Goal: Task Accomplishment & Management: Manage account settings

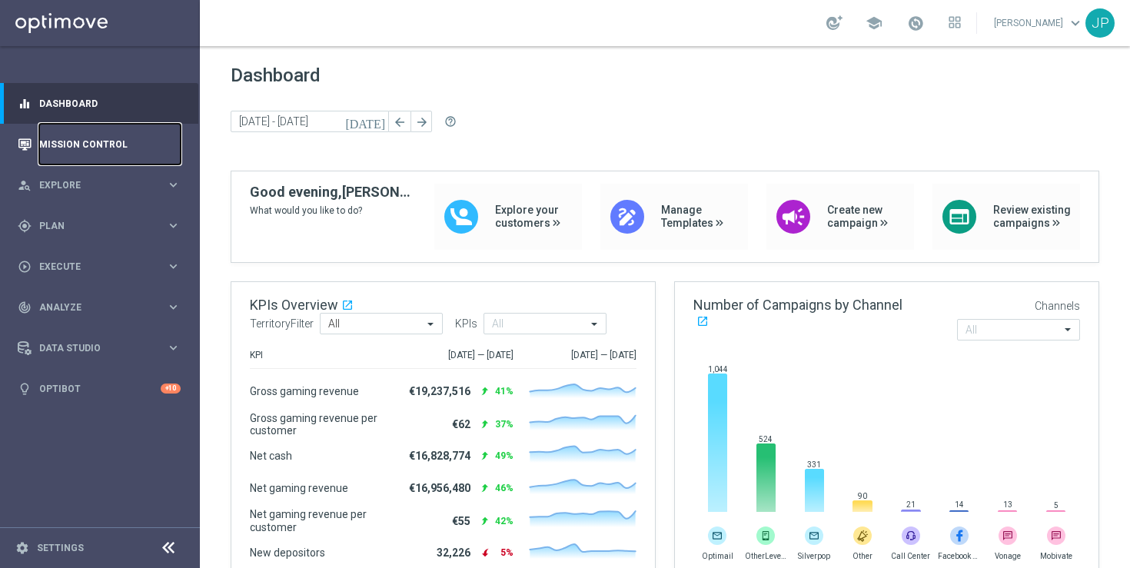
click at [111, 145] on link "Mission Control" at bounding box center [109, 144] width 141 height 41
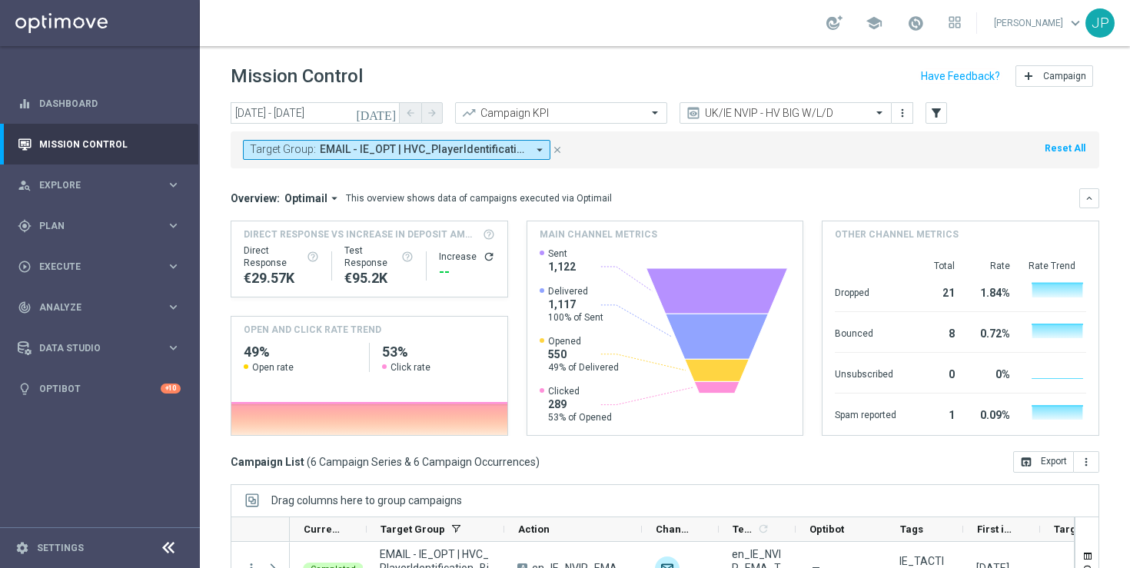
click at [556, 150] on icon "close" at bounding box center [557, 149] width 11 height 11
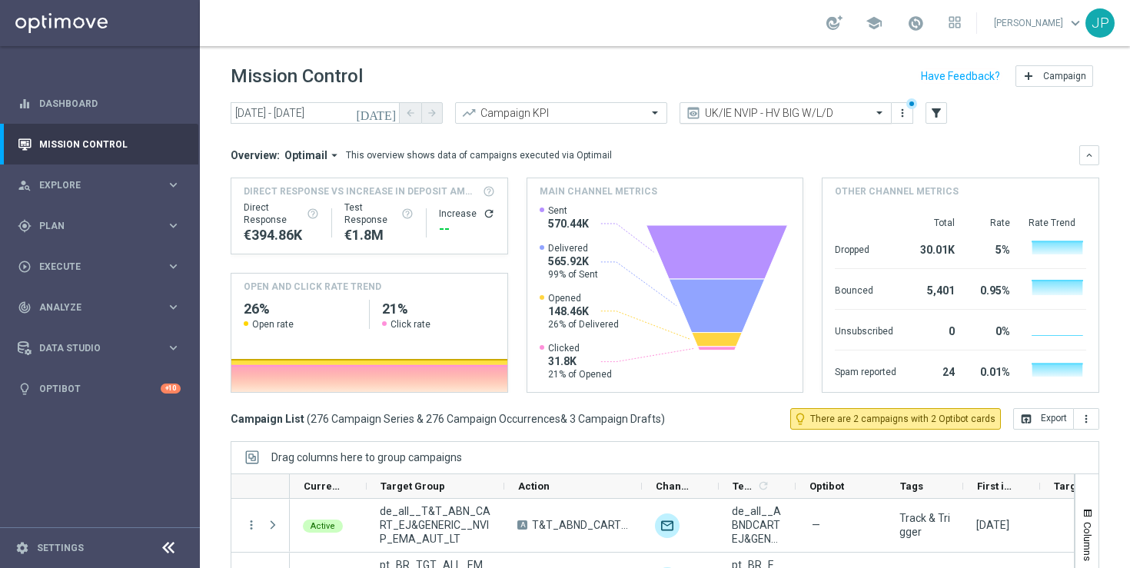
click at [879, 115] on span at bounding box center [881, 112] width 19 height 13
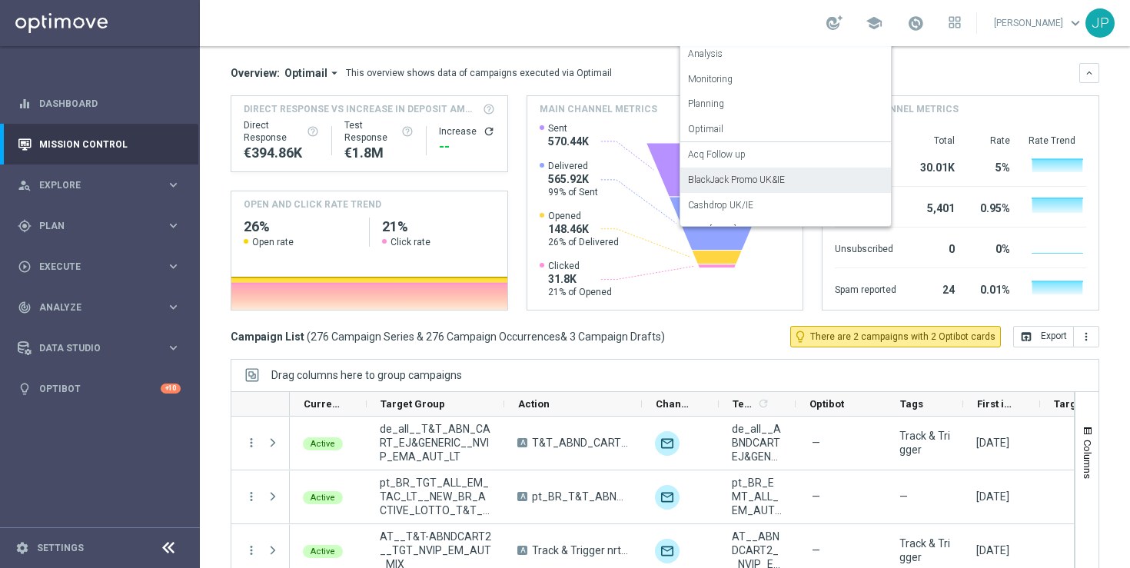
click at [825, 174] on div "BlackJack Promo UK&IE" at bounding box center [785, 180] width 195 height 25
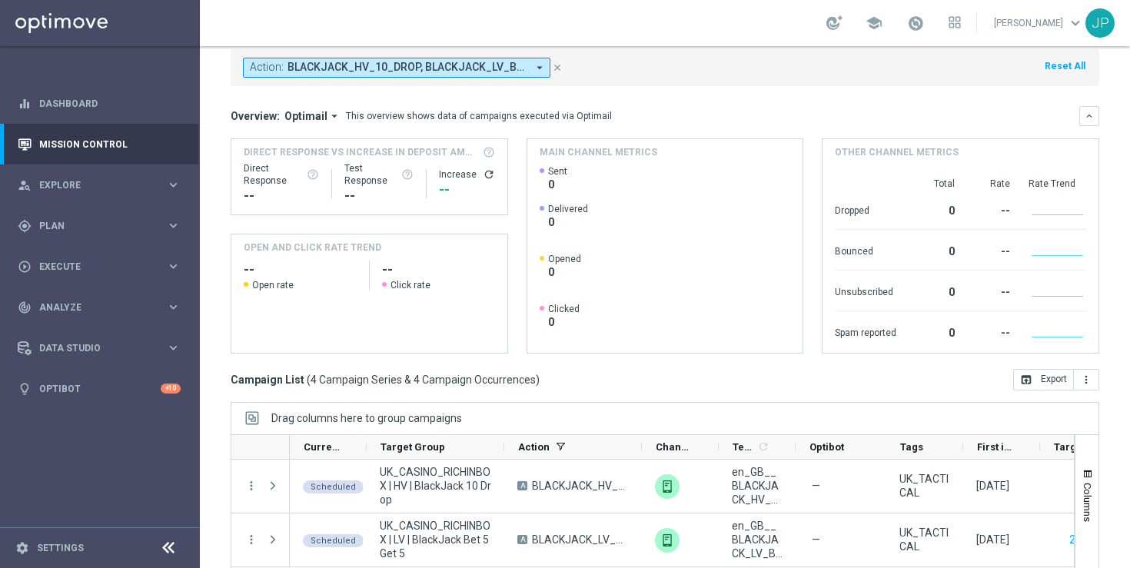
scroll to position [201, 0]
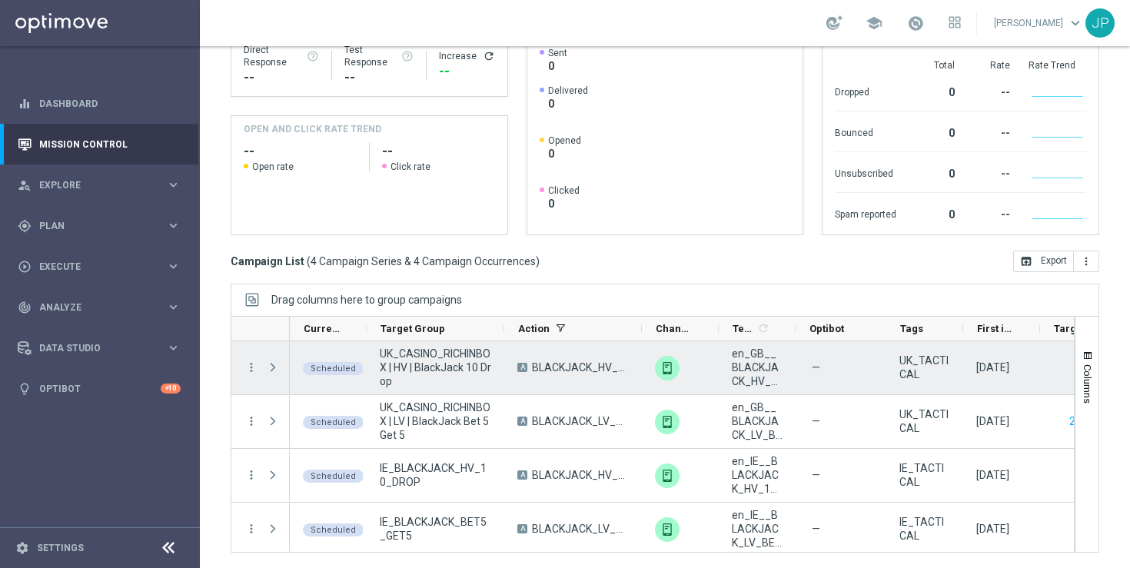
click at [273, 367] on span at bounding box center [273, 367] width 14 height 12
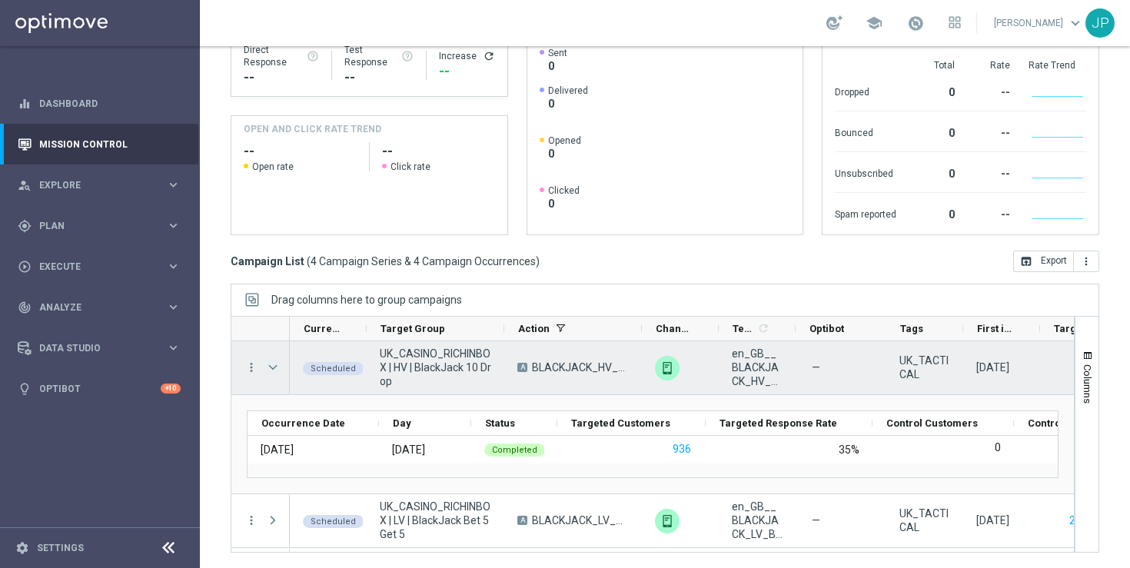
click at [279, 367] on span at bounding box center [273, 367] width 14 height 12
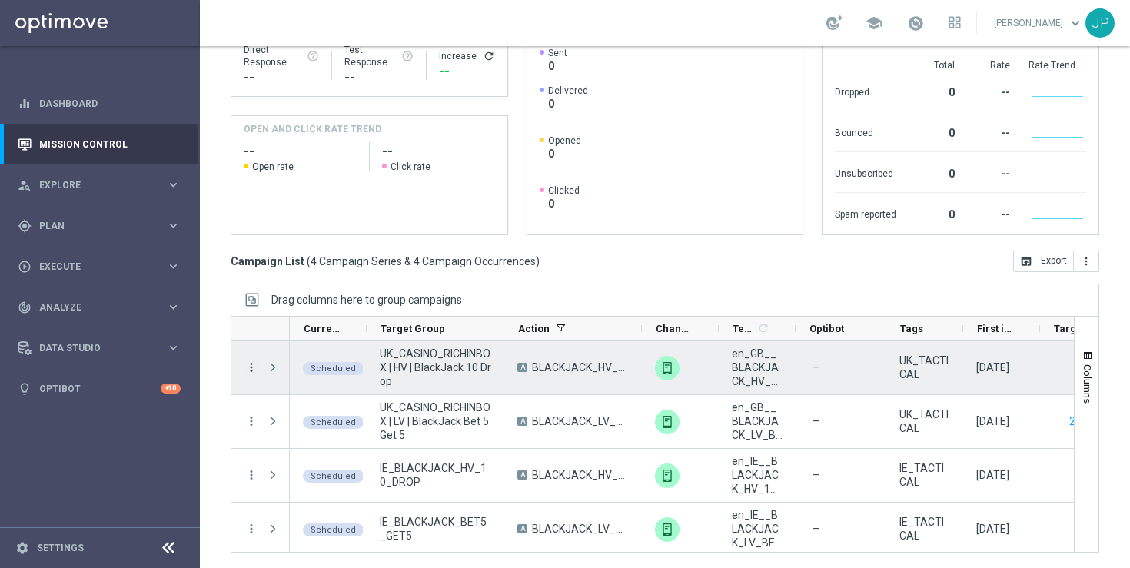
click at [252, 367] on icon "more_vert" at bounding box center [251, 367] width 14 height 14
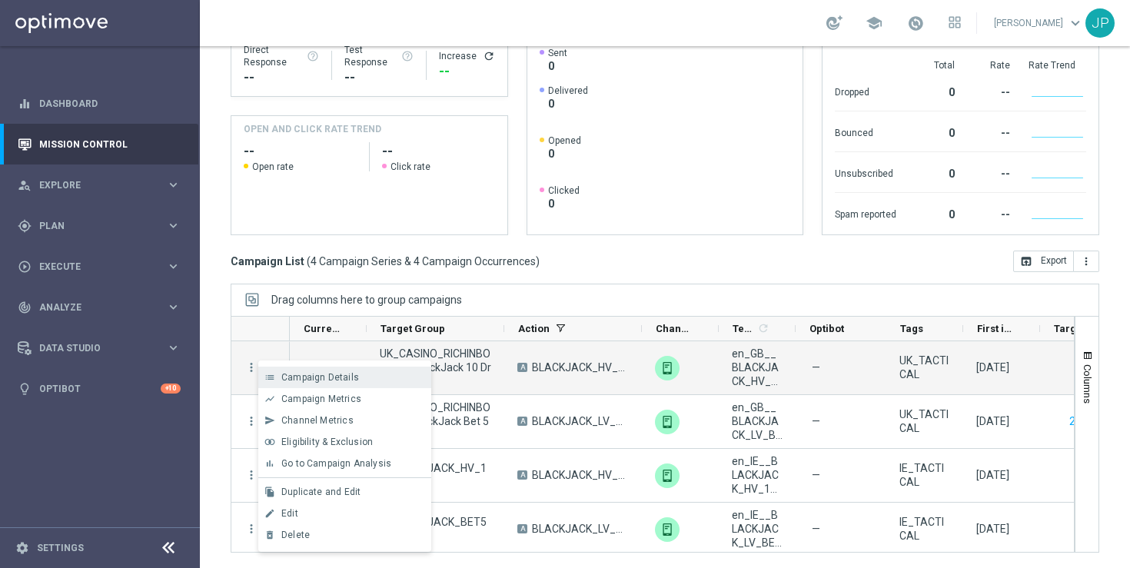
click at [298, 370] on div "list Campaign Details" at bounding box center [344, 378] width 173 height 22
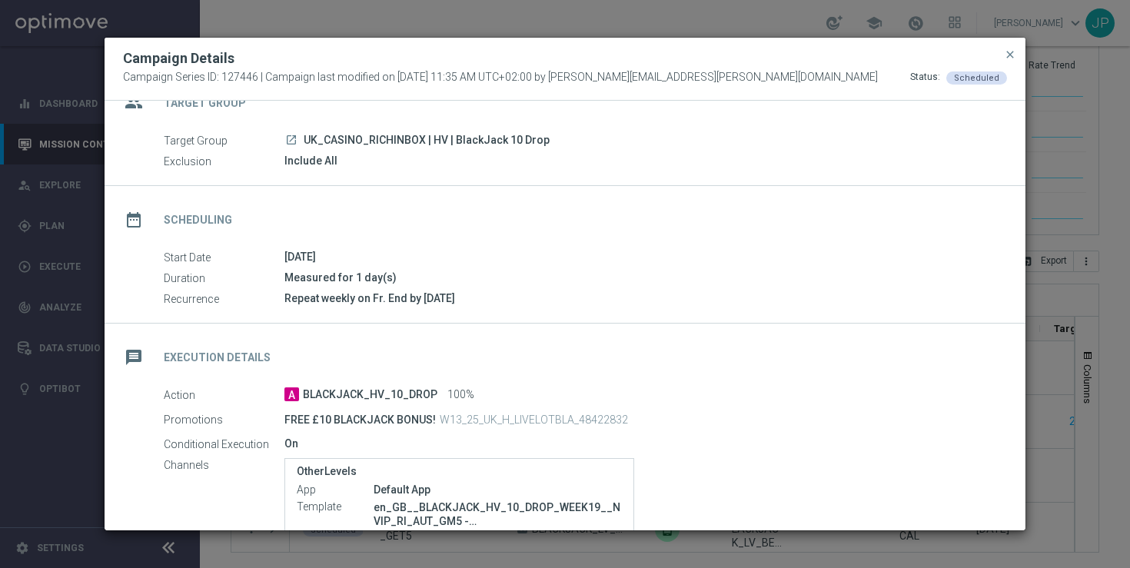
scroll to position [0, 0]
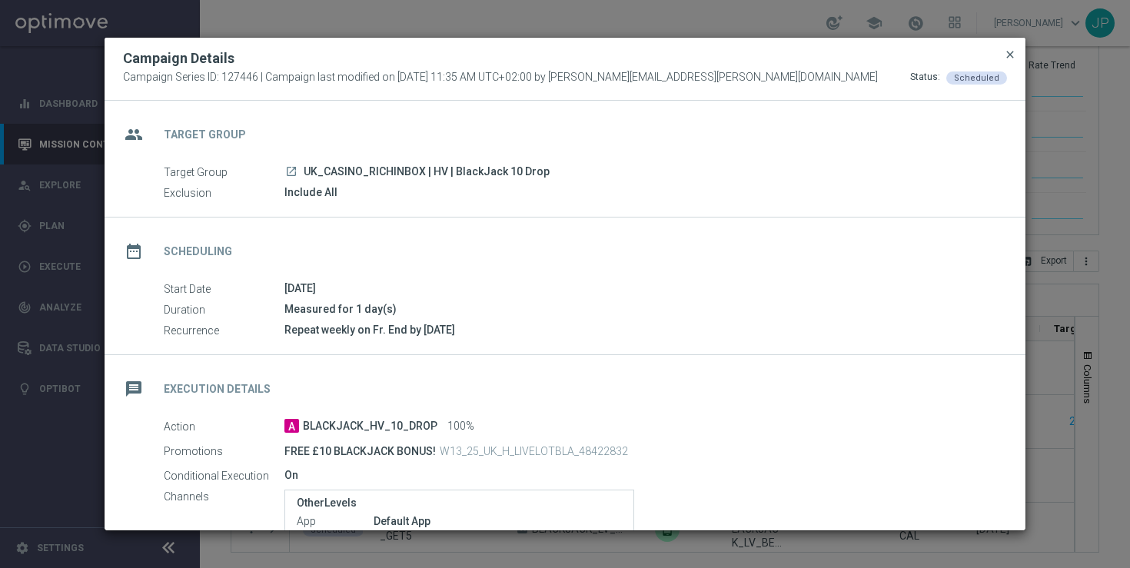
click at [1005, 56] on span "close" at bounding box center [1010, 54] width 12 height 12
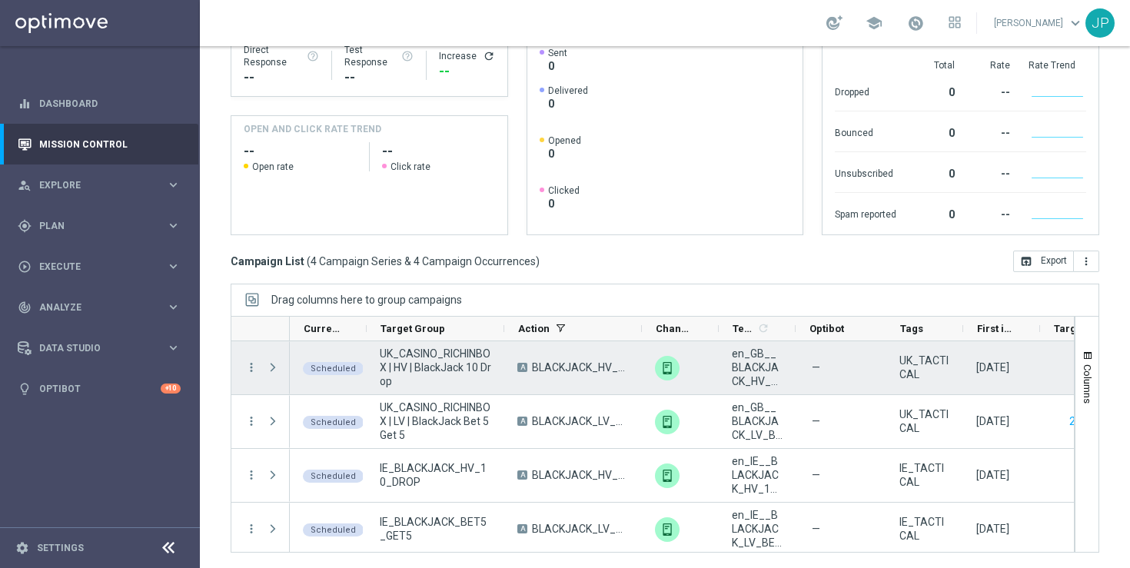
click at [335, 369] on span "Scheduled" at bounding box center [333, 369] width 45 height 10
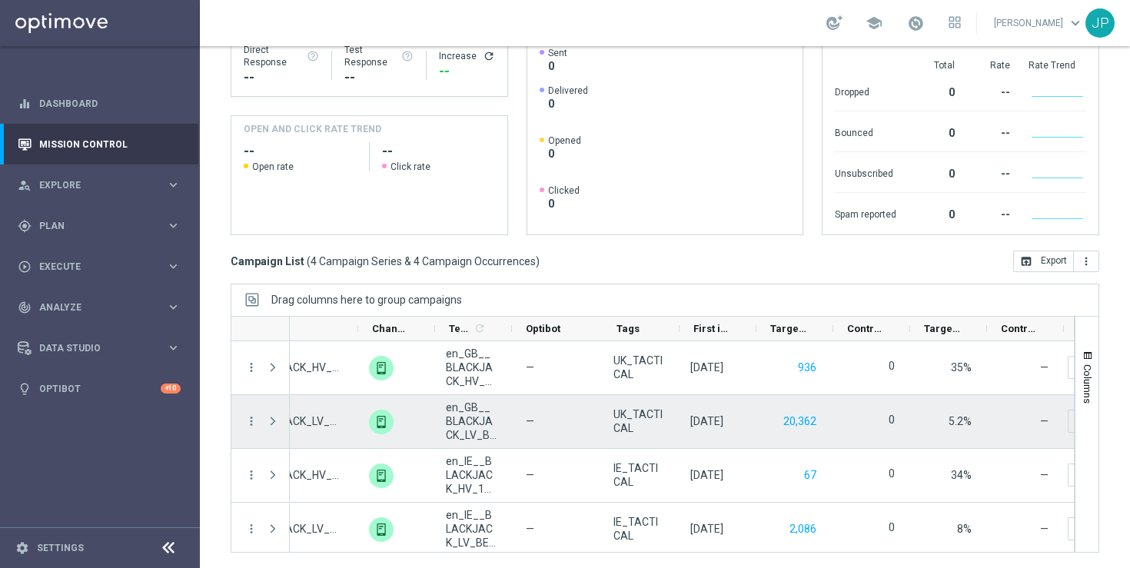
scroll to position [0, 284]
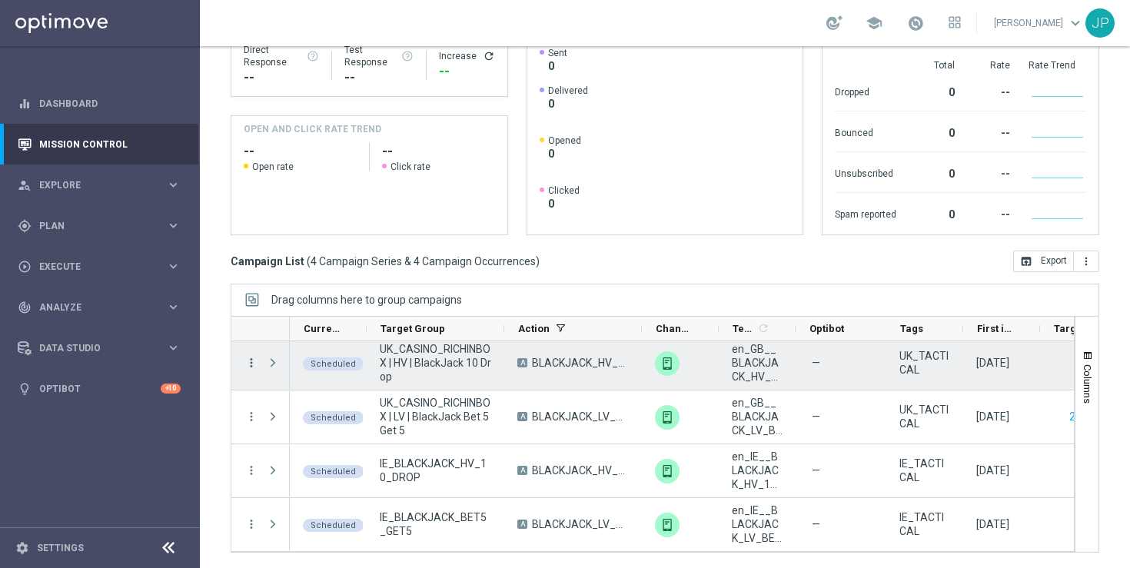
click at [254, 362] on icon "more_vert" at bounding box center [251, 363] width 14 height 14
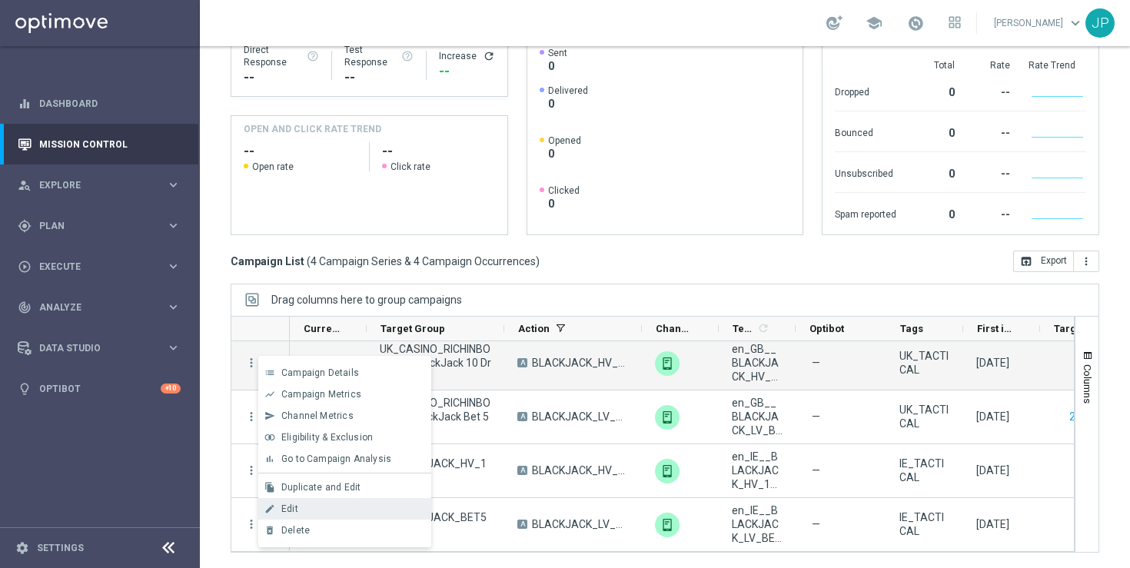
click at [368, 506] on div "Edit" at bounding box center [352, 508] width 143 height 11
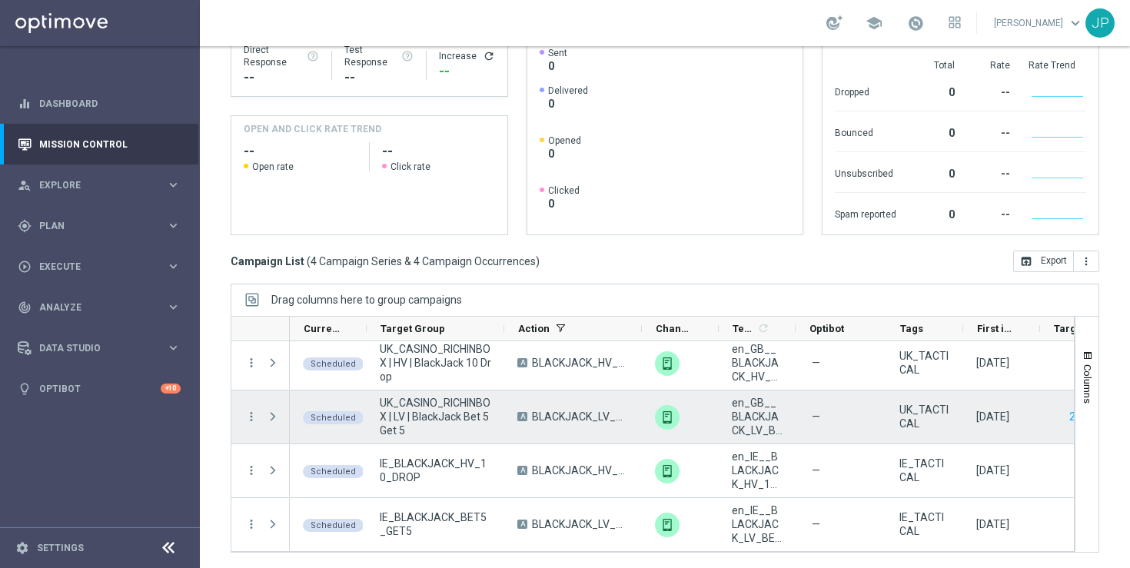
scroll to position [0, 0]
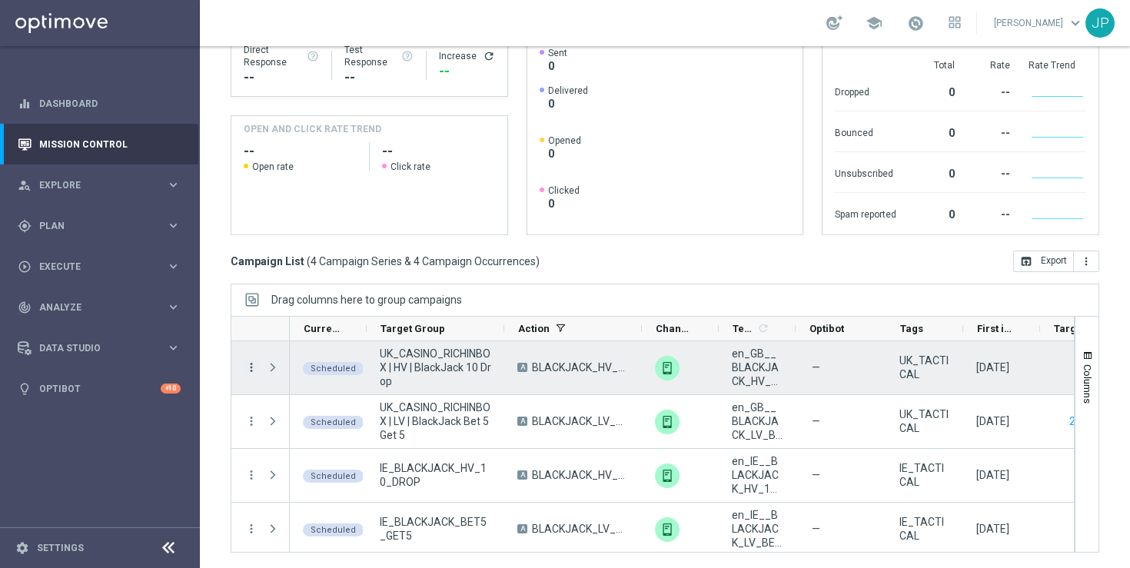
click at [252, 367] on icon "more_vert" at bounding box center [251, 367] width 14 height 14
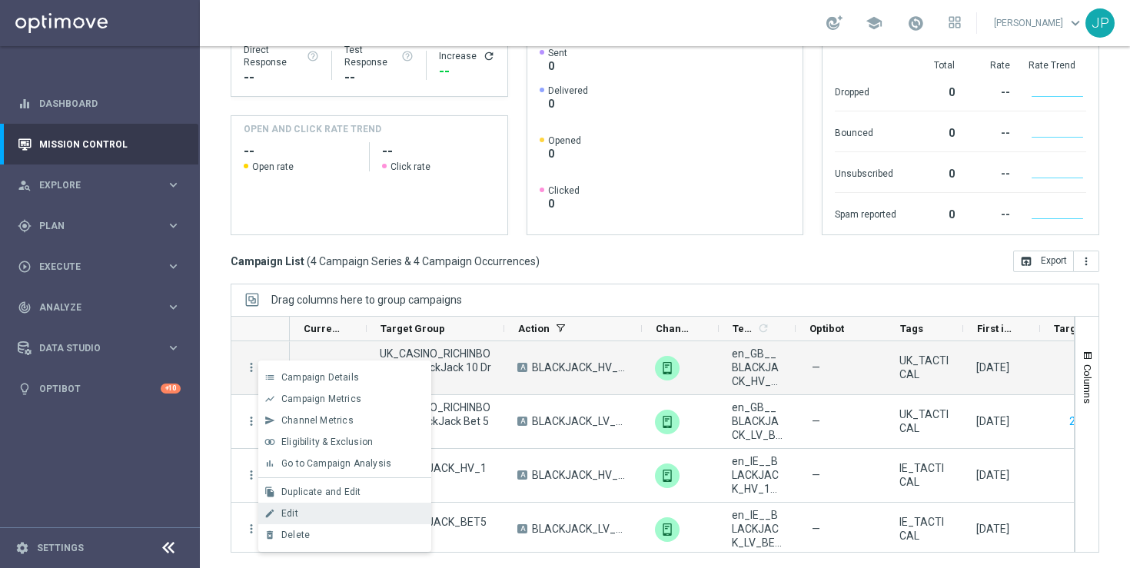
click at [325, 516] on div "Edit" at bounding box center [352, 513] width 143 height 11
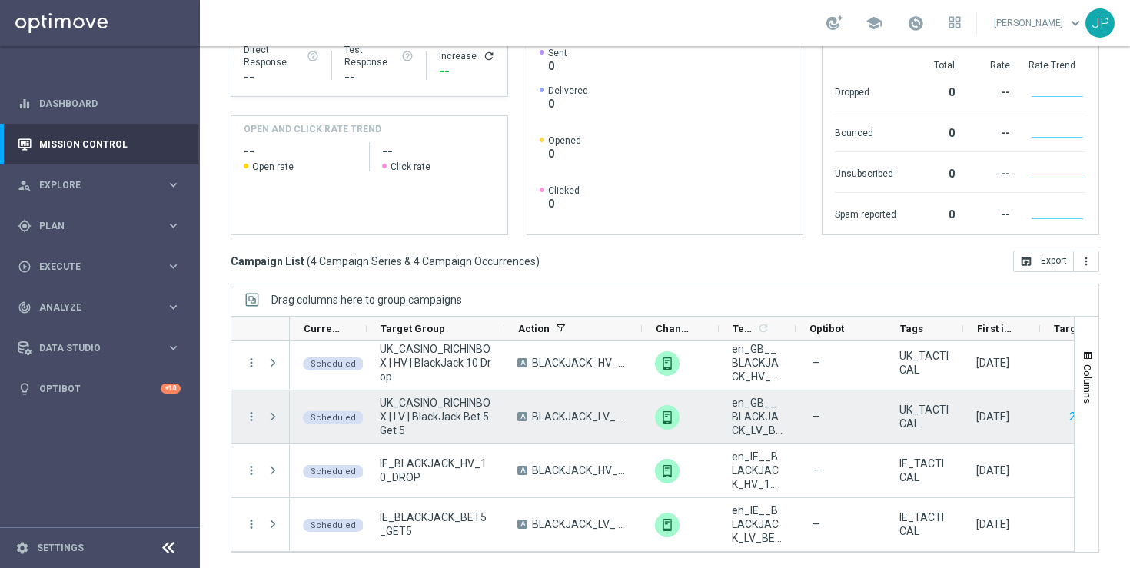
scroll to position [4, 0]
click at [247, 417] on icon "more_vert" at bounding box center [251, 417] width 14 height 14
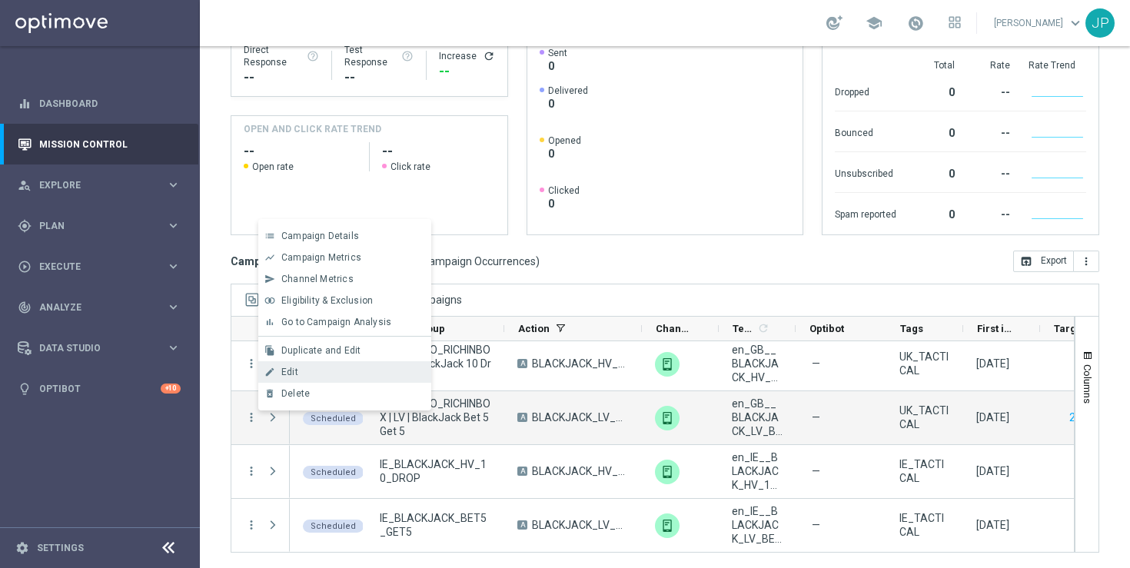
click at [359, 366] on div "edit Edit" at bounding box center [344, 372] width 173 height 22
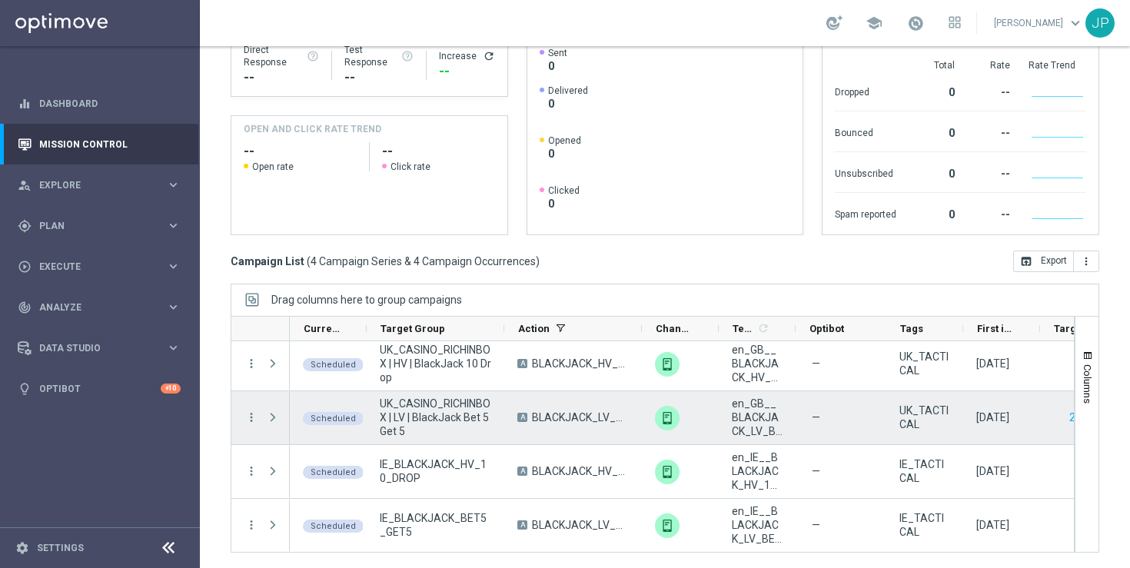
scroll to position [5, 0]
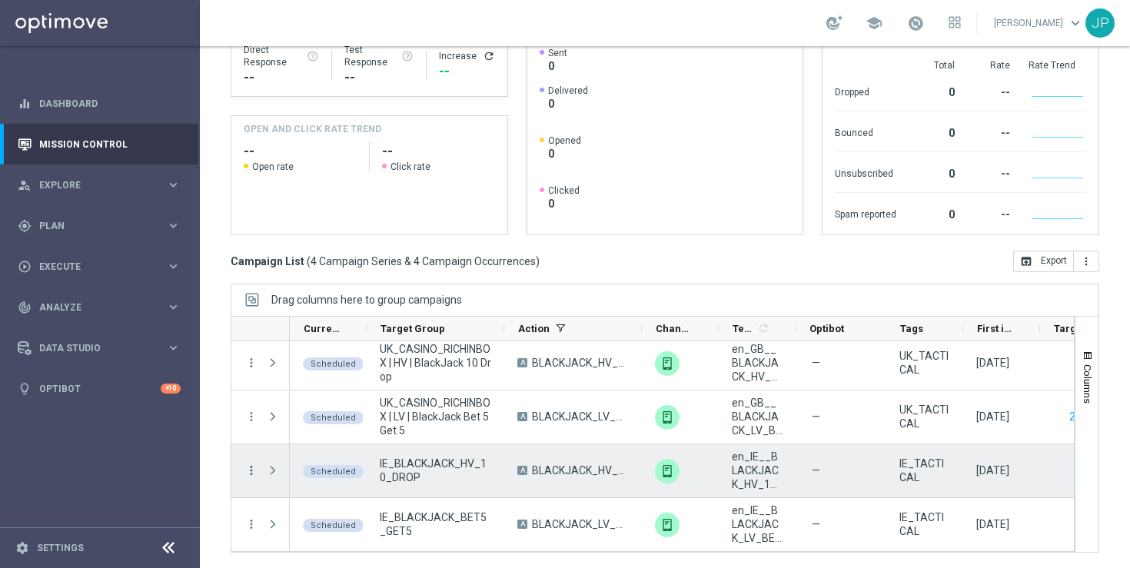
click at [251, 470] on icon "more_vert" at bounding box center [251, 470] width 14 height 14
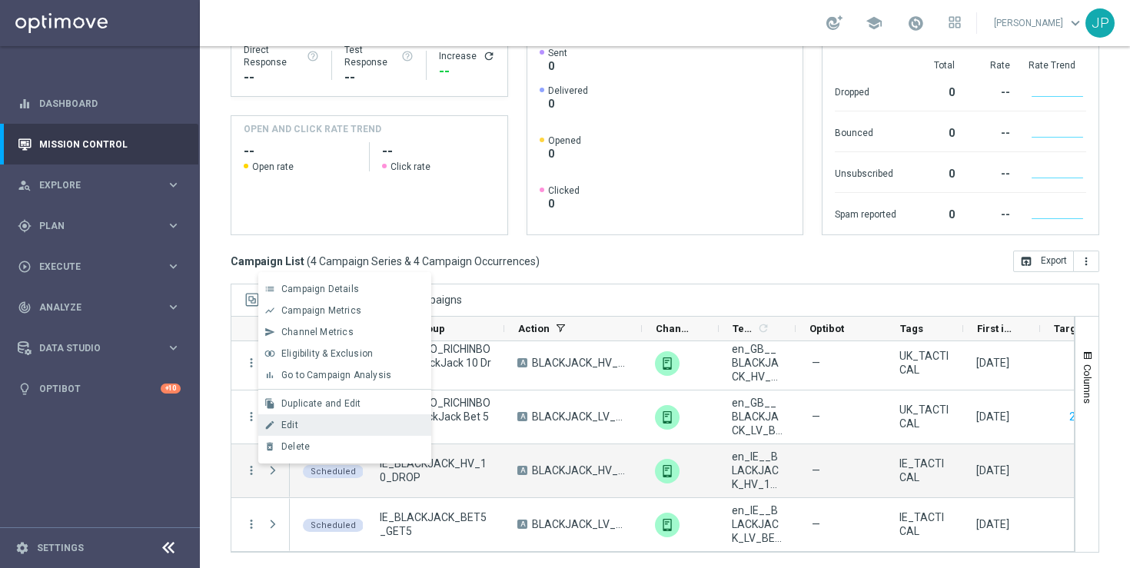
click at [340, 427] on div "Edit" at bounding box center [352, 425] width 143 height 11
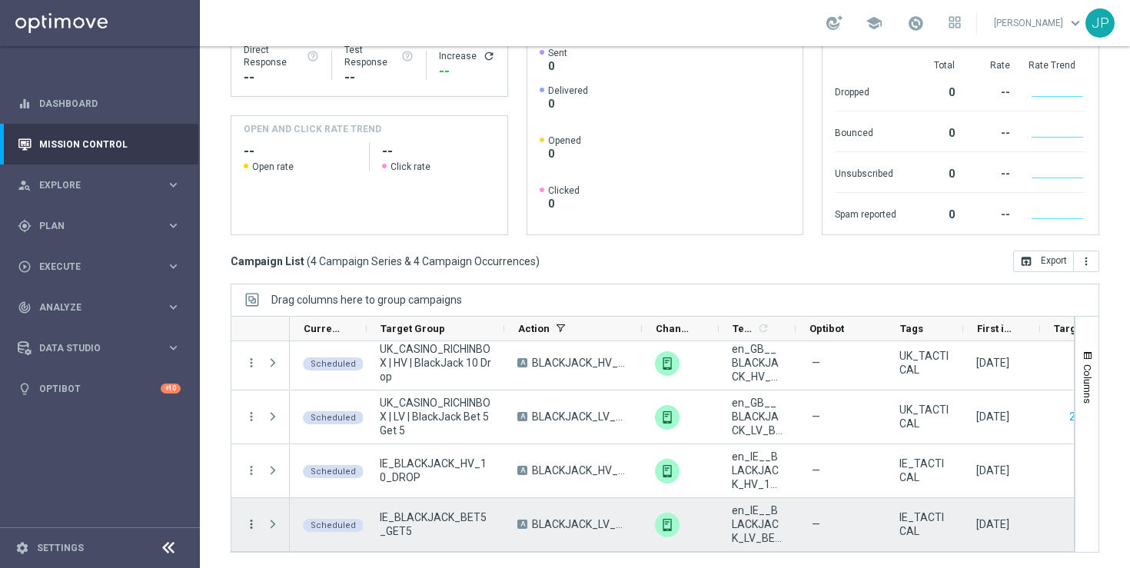
click at [250, 523] on icon "more_vert" at bounding box center [251, 524] width 14 height 14
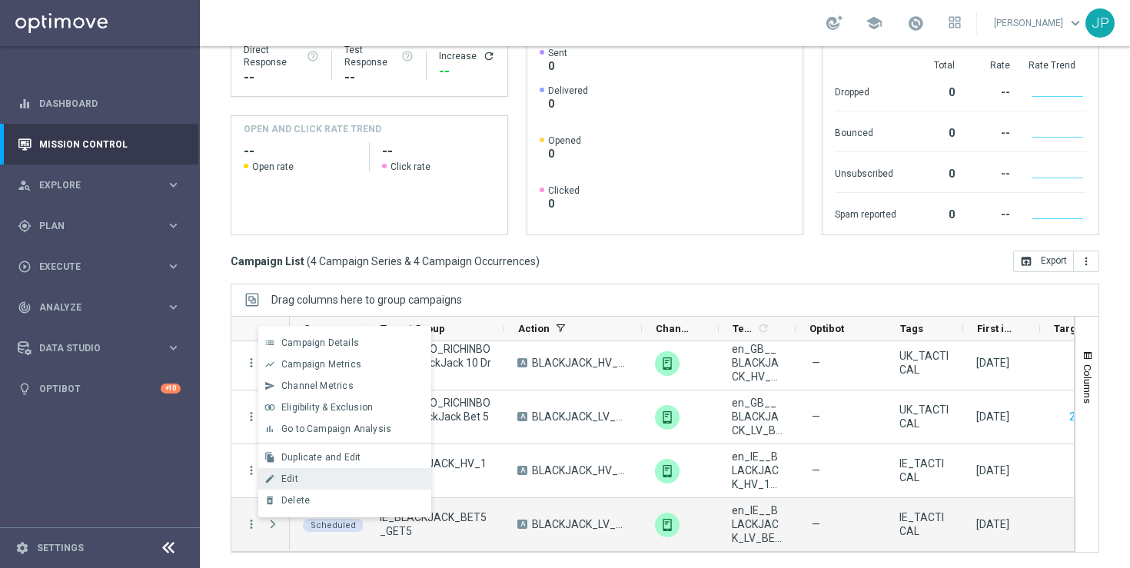
click at [343, 480] on div "Edit" at bounding box center [352, 478] width 143 height 11
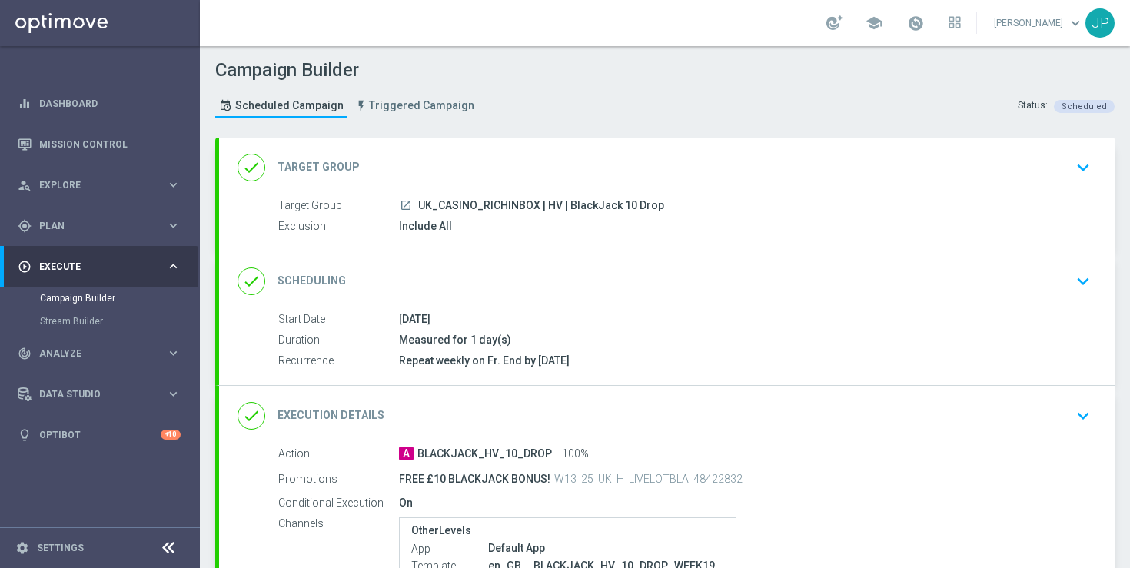
scroll to position [212, 0]
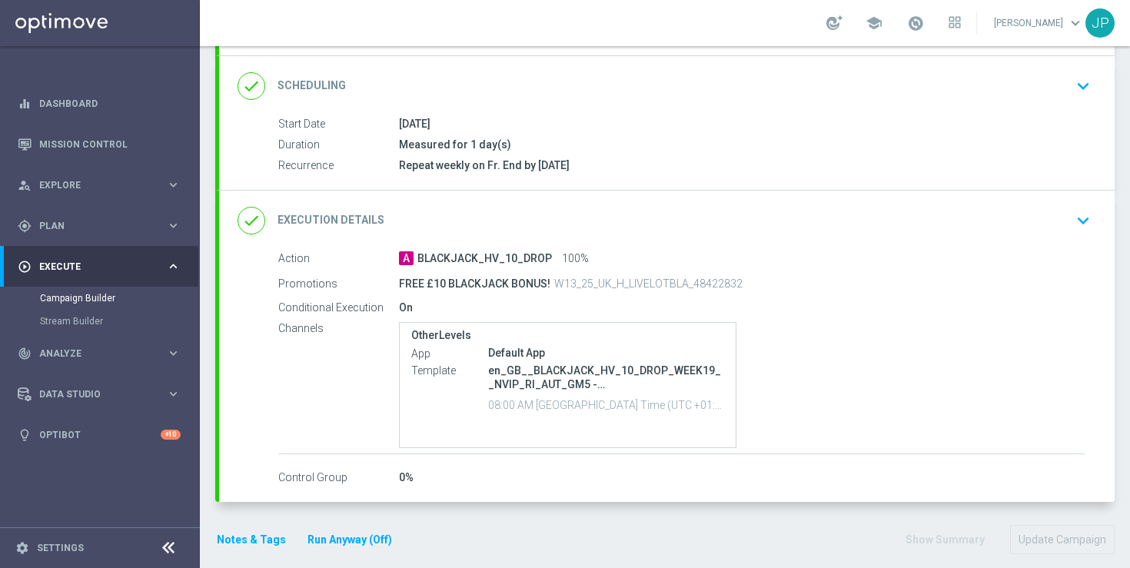
scroll to position [212, 0]
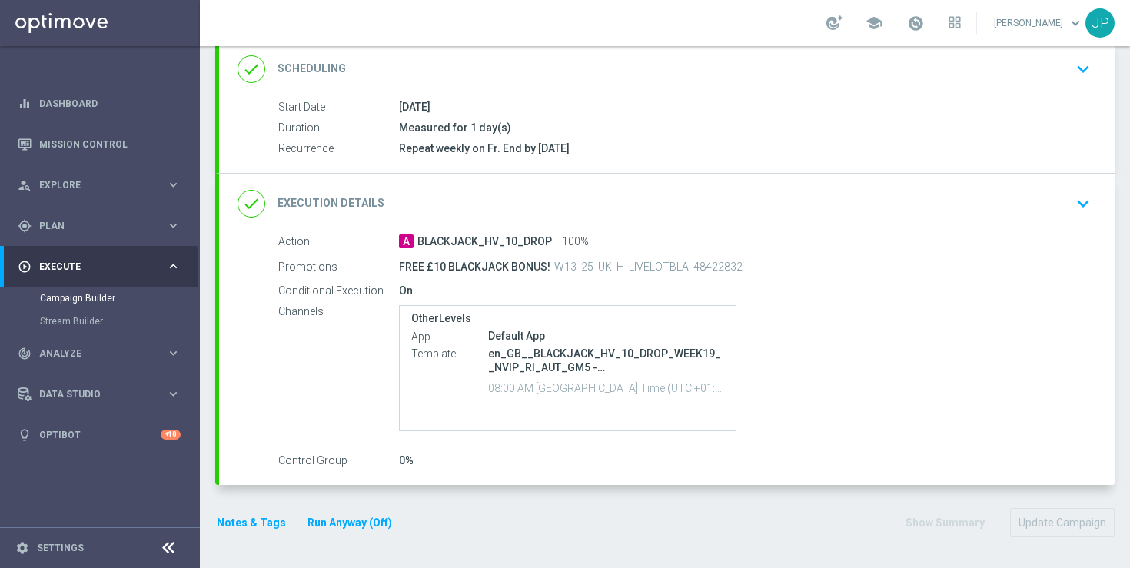
click at [1045, 208] on div "done Execution Details keyboard_arrow_down" at bounding box center [666, 203] width 859 height 29
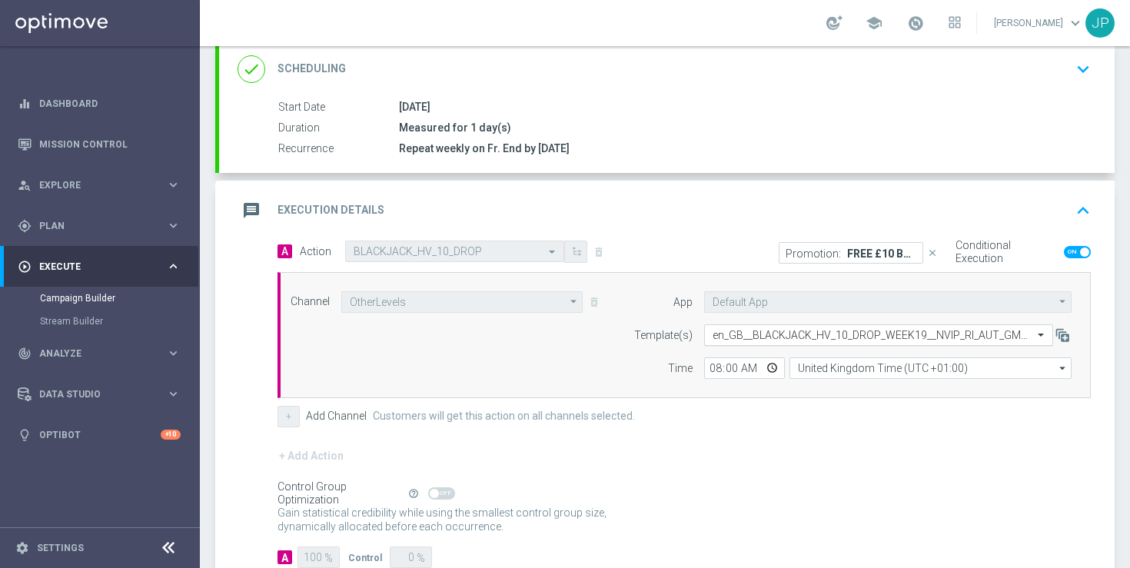
click at [882, 334] on input "text" at bounding box center [862, 335] width 301 height 13
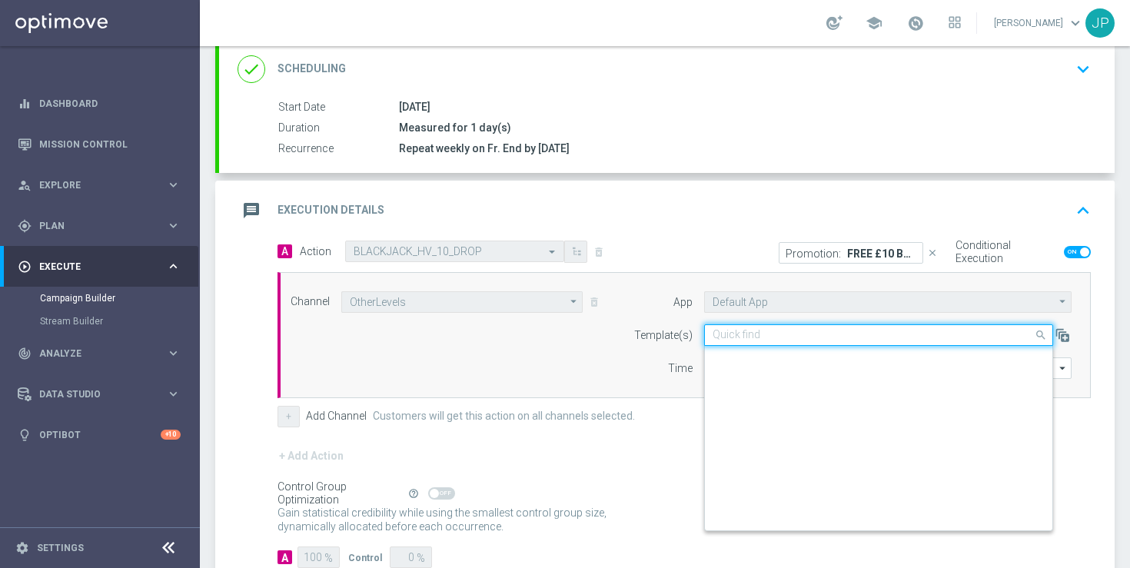
scroll to position [283895, 0]
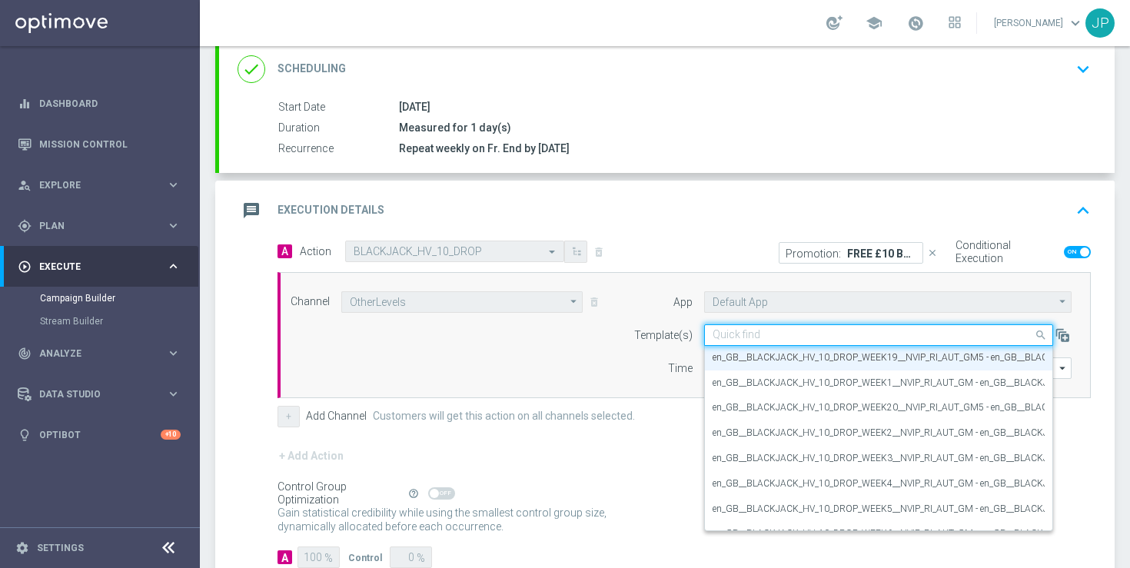
paste input "en_GB__BLACKJACK_HV_10_DROP_WEEK20__NVIP_RI_AUT_GM5"
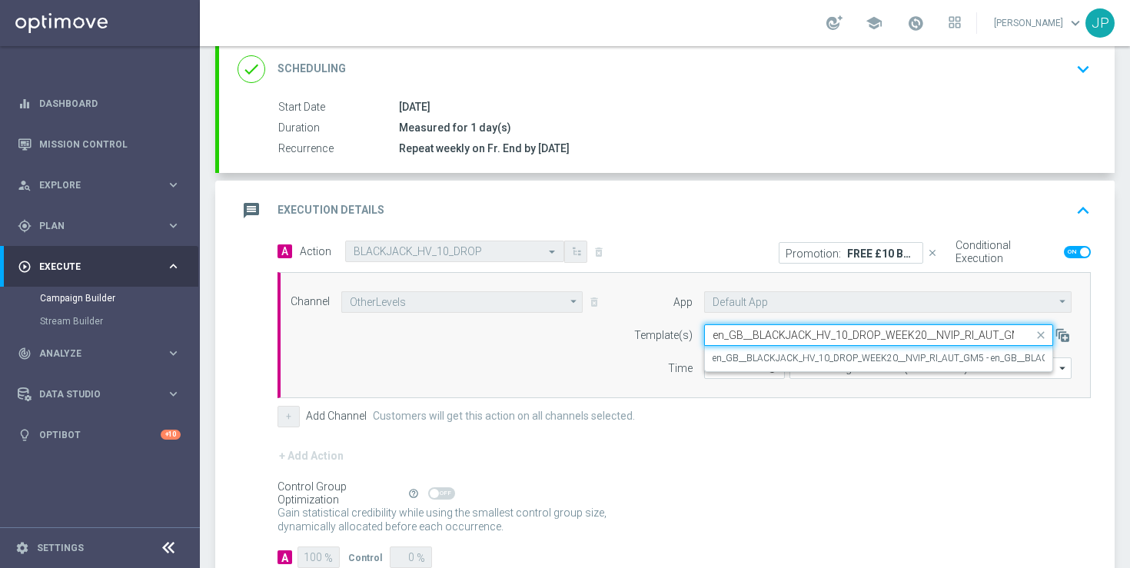
scroll to position [0, 0]
click at [873, 360] on label "en_GB__BLACKJACK_HV_10_DROP_WEEK20__NVIP_RI_AUT_GM5 - en_GB__BLACKJACK_HV_10_DR…" at bounding box center [987, 358] width 550 height 13
type input "en_GB__BLACKJACK_HV_10_DROP_WEEK20__NVIP_RI_AUT_GM5"
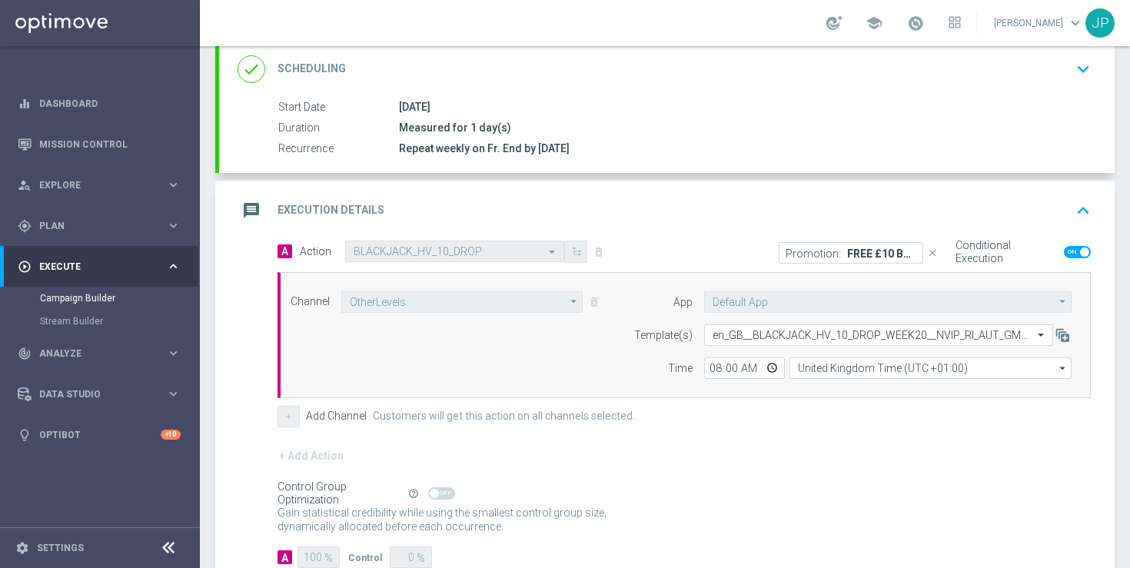
click at [906, 480] on div "+ Add Action" at bounding box center [683, 466] width 813 height 38
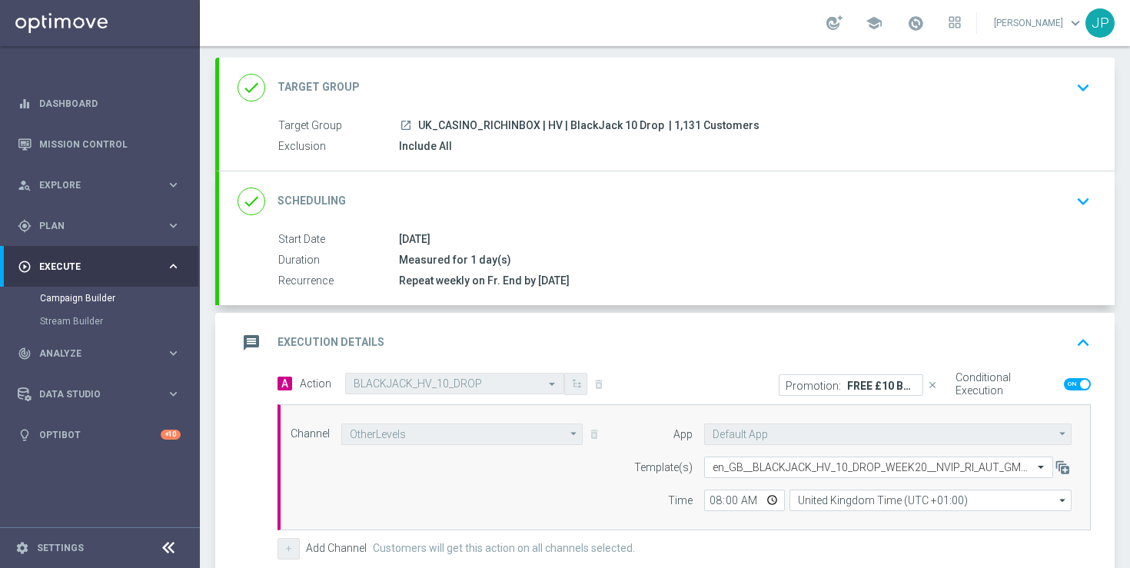
scroll to position [314, 0]
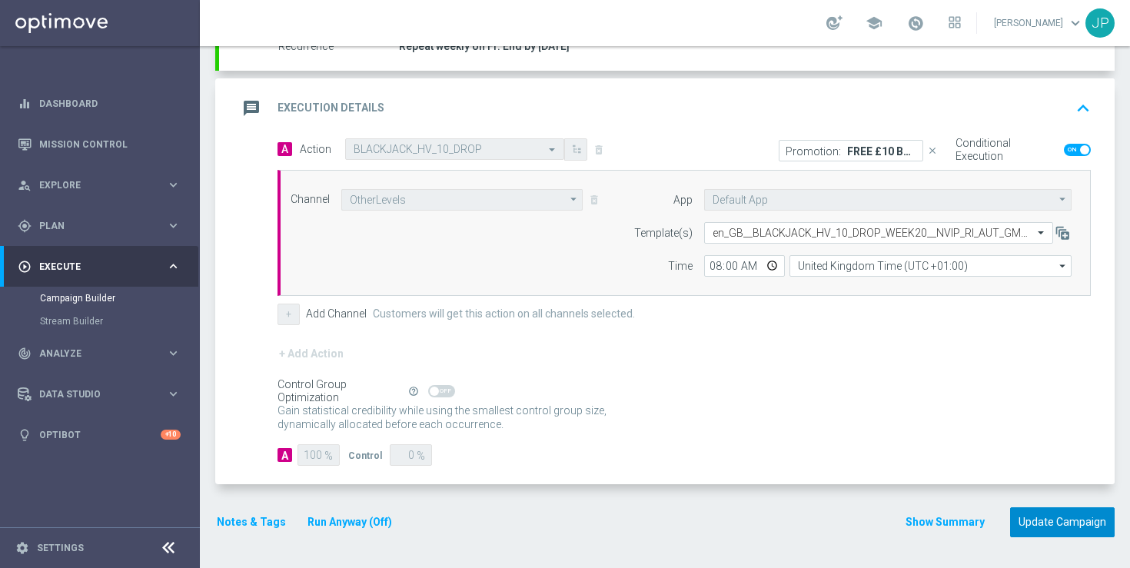
click at [1085, 517] on button "Update Campaign" at bounding box center [1062, 522] width 105 height 30
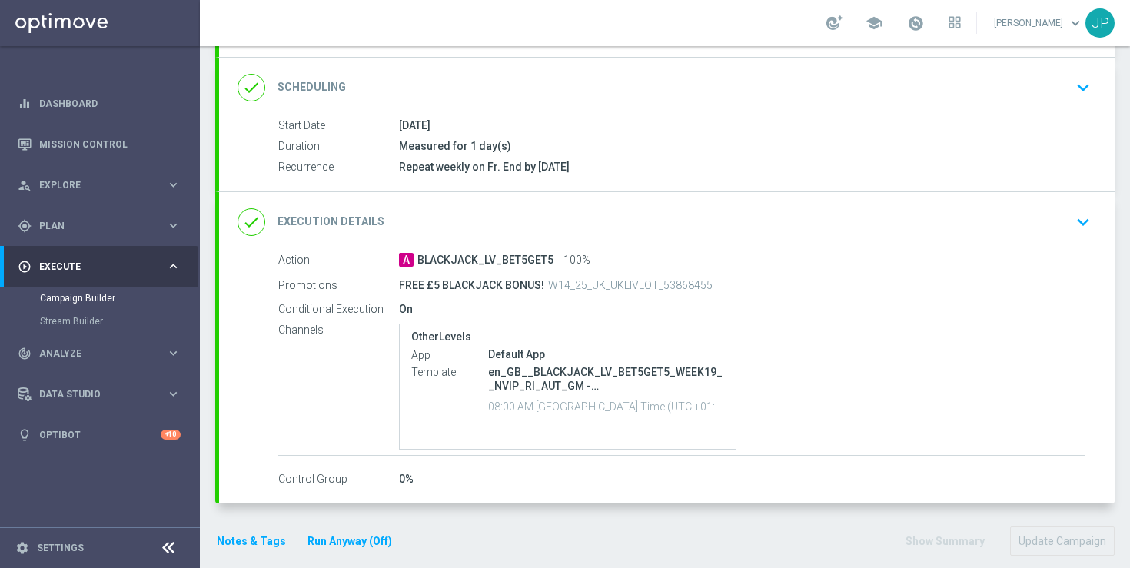
scroll to position [212, 0]
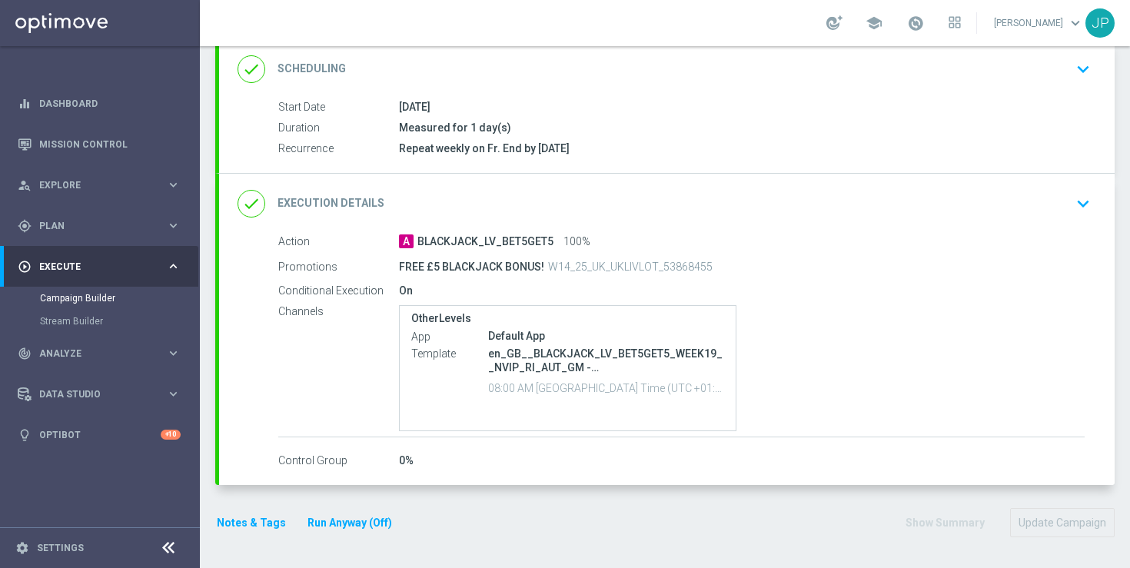
click at [1047, 195] on div "done Execution Details keyboard_arrow_down" at bounding box center [666, 203] width 859 height 29
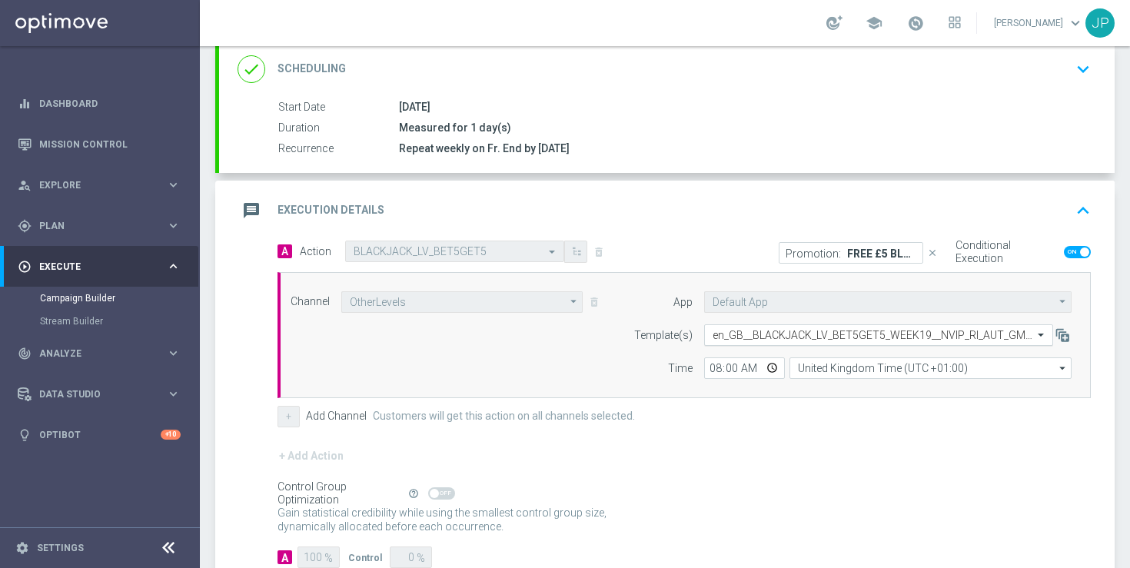
click at [885, 334] on input "text" at bounding box center [862, 335] width 301 height 13
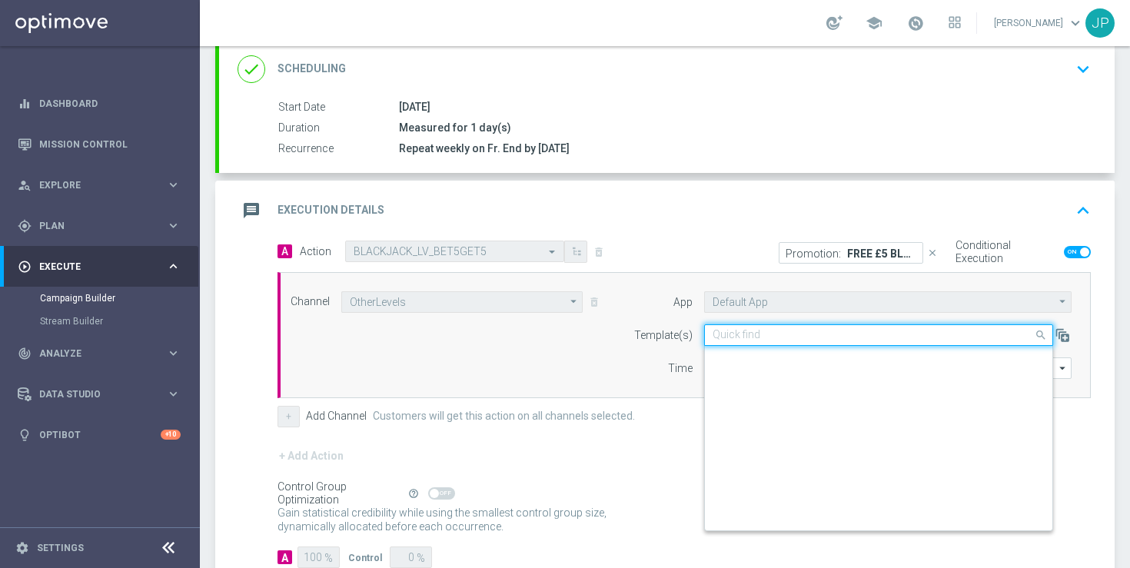
scroll to position [284326, 0]
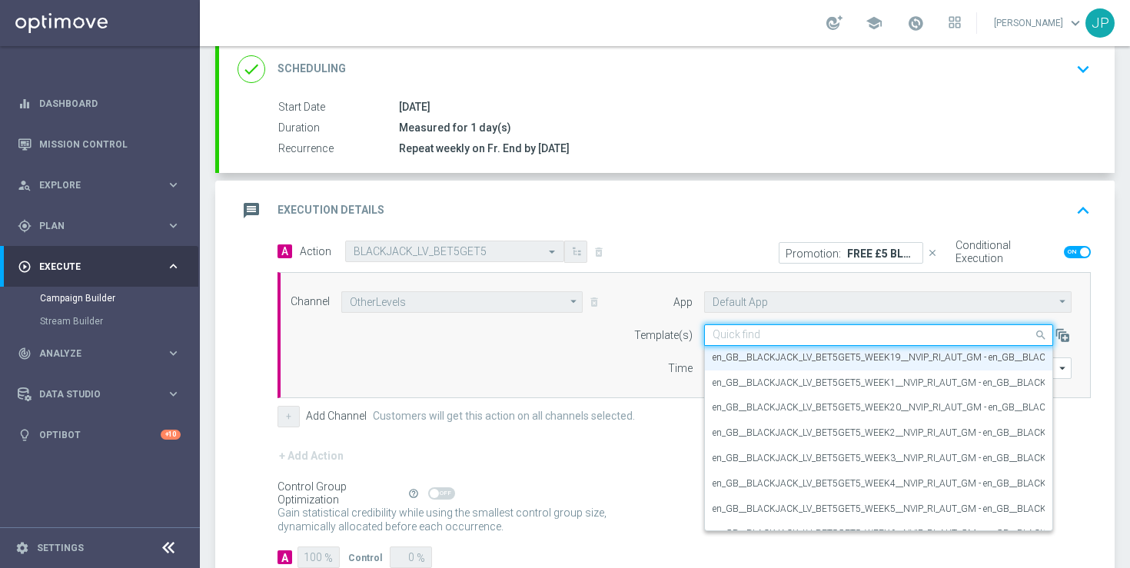
paste input "en_GB__BLACKJACK_LV_BET5GET5_WEEK20__NVIP_RI_AUT_GM"
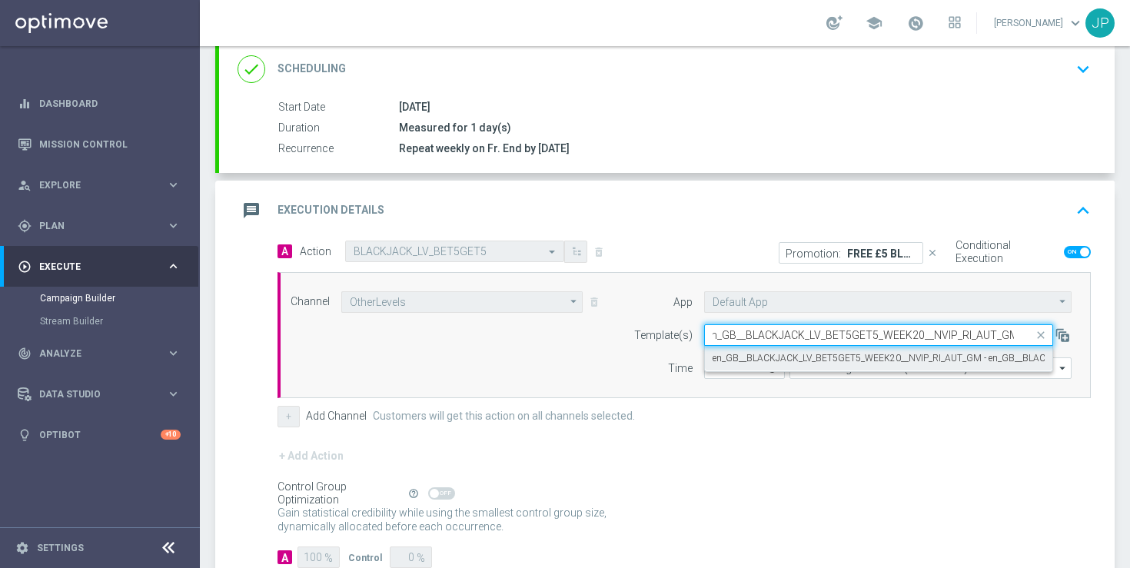
click at [853, 360] on label "en_GB__BLACKJACK_LV_BET5GET5_WEEK20__NVIP_RI_AUT_GM - en_GB__BLACKJACK_LV_BET5G…" at bounding box center [984, 358] width 545 height 13
type input "en_GB__BLACKJACK_LV_BET5GET5_WEEK20__NVIP_RI_AUT_GM"
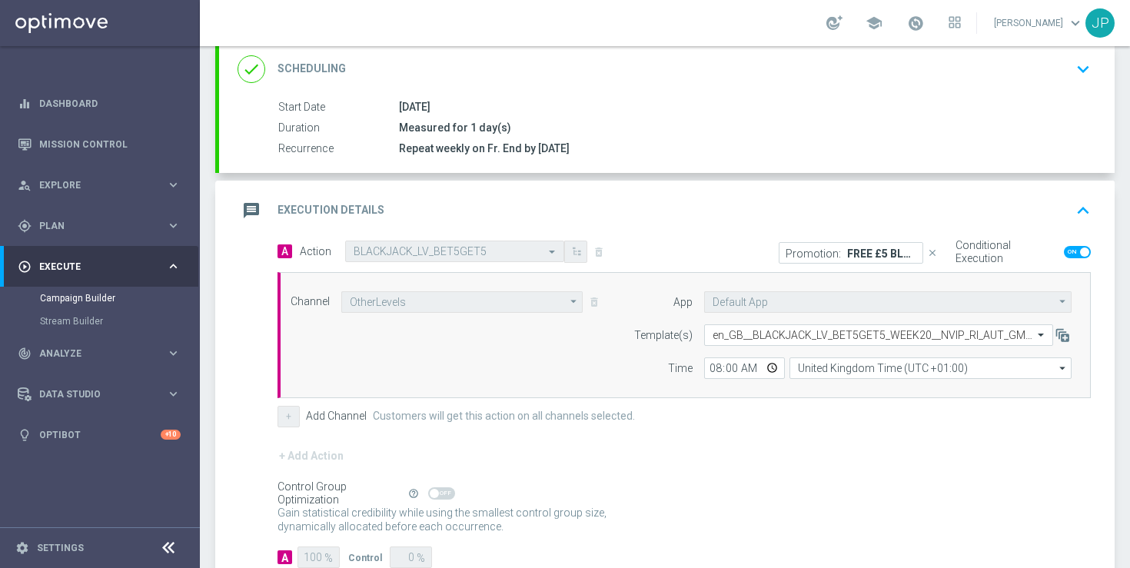
click at [855, 459] on div "+ Add Action" at bounding box center [683, 466] width 813 height 38
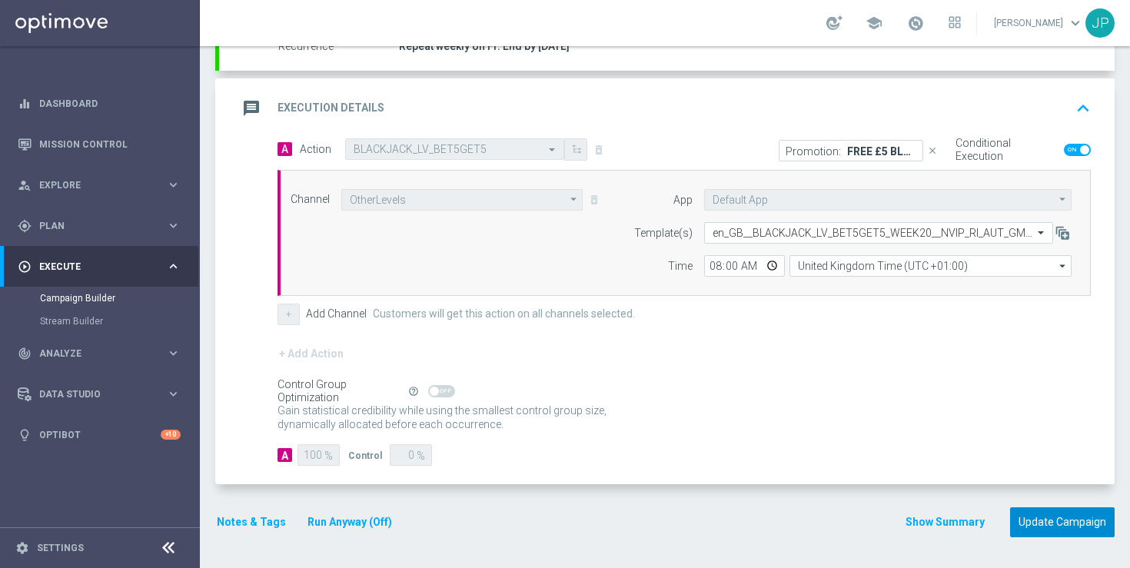
click at [1064, 521] on button "Update Campaign" at bounding box center [1062, 522] width 105 height 30
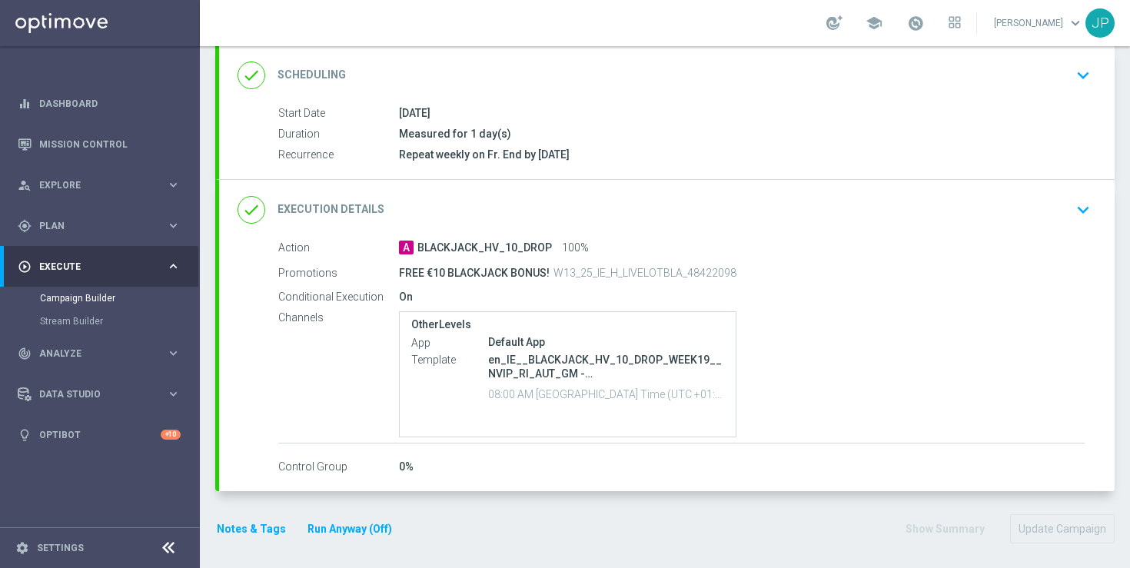
scroll to position [212, 0]
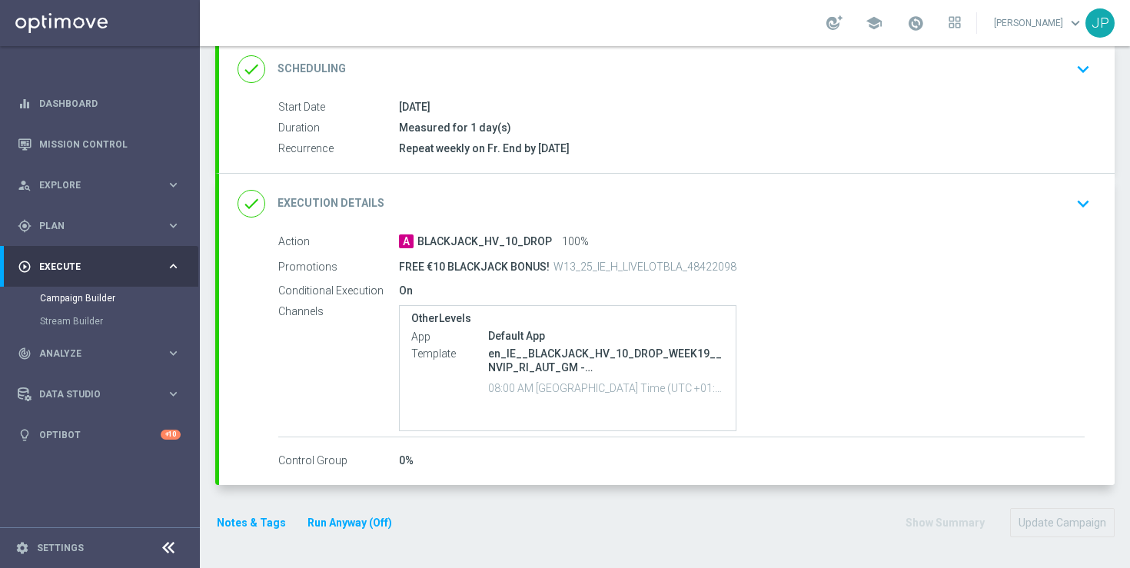
click at [1045, 196] on div "done Execution Details keyboard_arrow_down" at bounding box center [666, 203] width 859 height 29
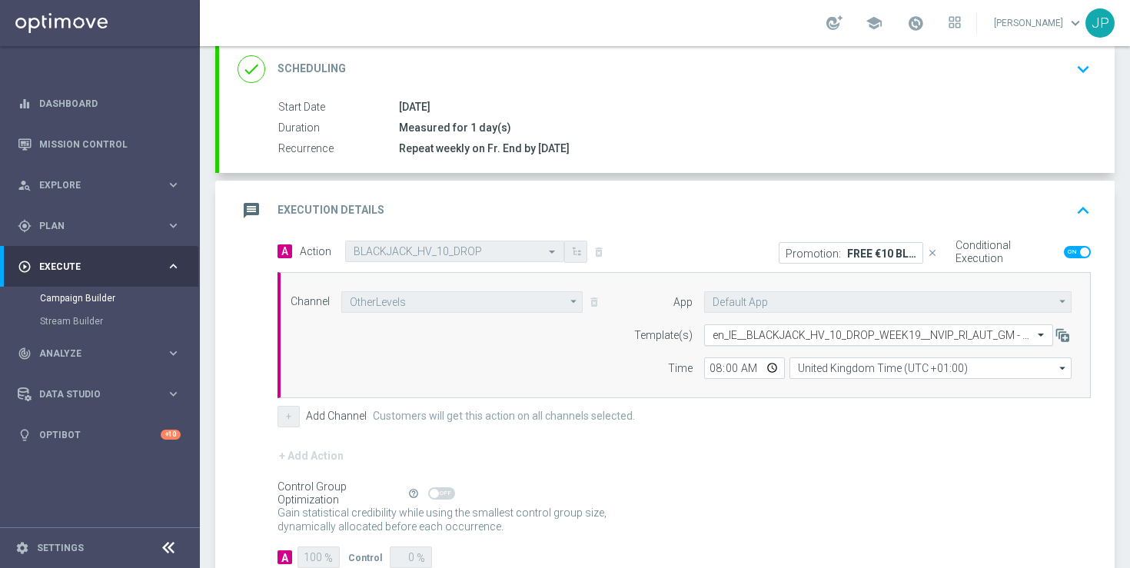
click at [872, 340] on input "text" at bounding box center [862, 335] width 301 height 13
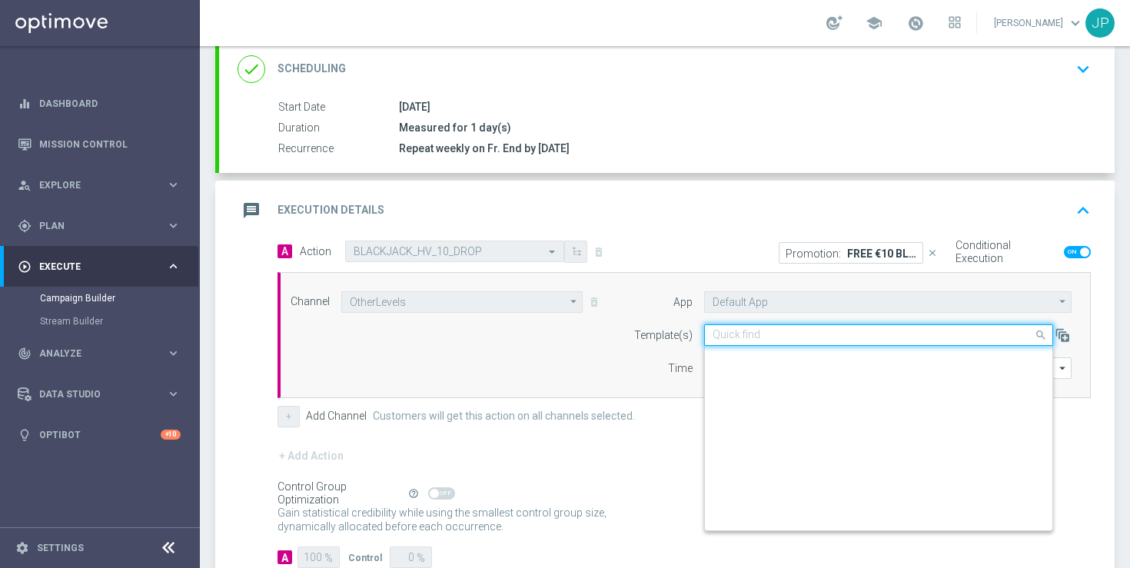
scroll to position [287141, 0]
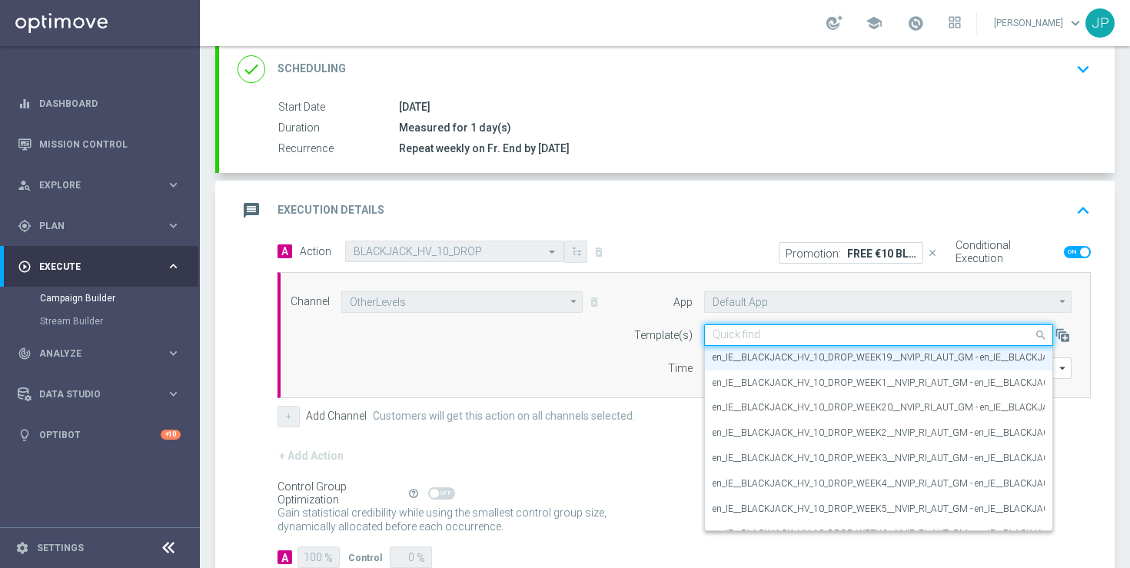
paste input "en_IE__BLACKJACK_HV_10_DROP_WEEK20__NVIP_RI_AUT_GM"
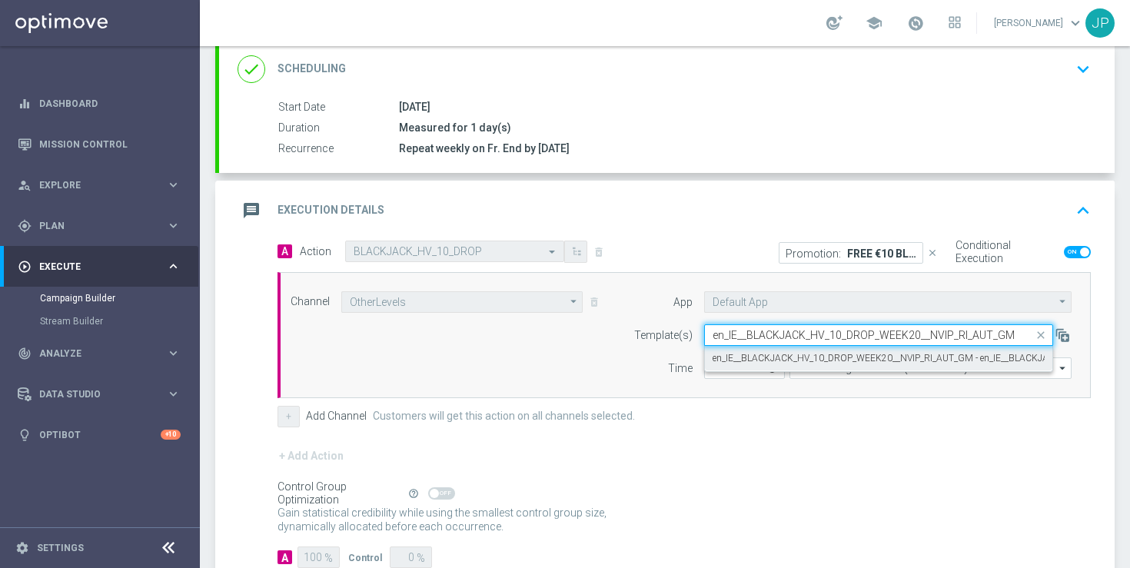
click at [880, 359] on label "en_IE__BLACKJACK_HV_10_DROP_WEEK20__NVIP_RI_AUT_GM - en_IE__BLACKJACK_HV_10_DRO…" at bounding box center [976, 358] width 528 height 13
type input "en_IE__BLACKJACK_HV_10_DROP_WEEK20__NVIP_RI_AUT_GM"
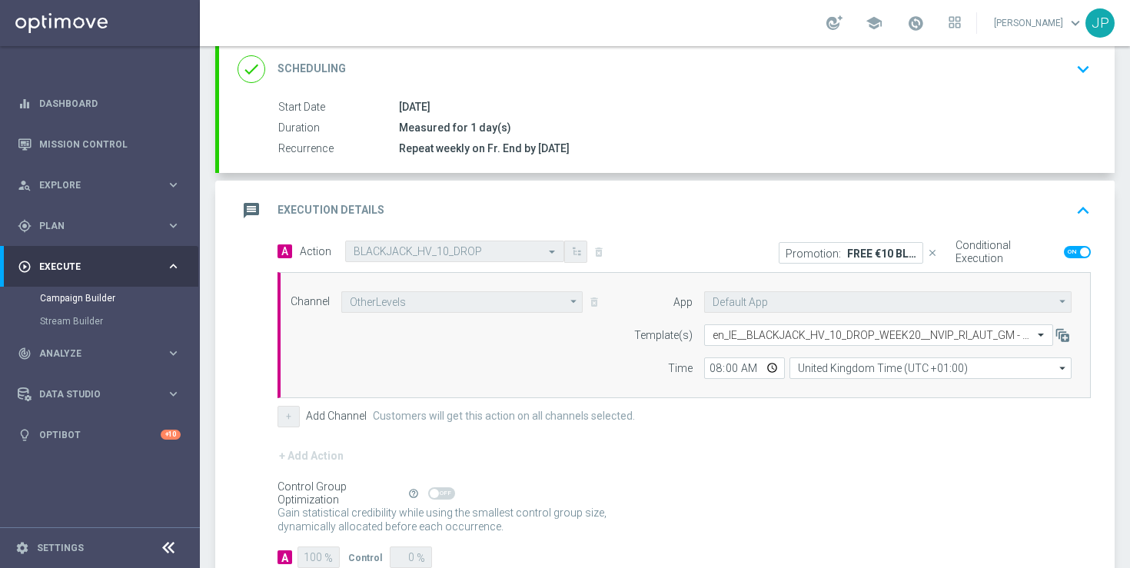
click at [869, 462] on div "+ Add Action" at bounding box center [683, 466] width 813 height 38
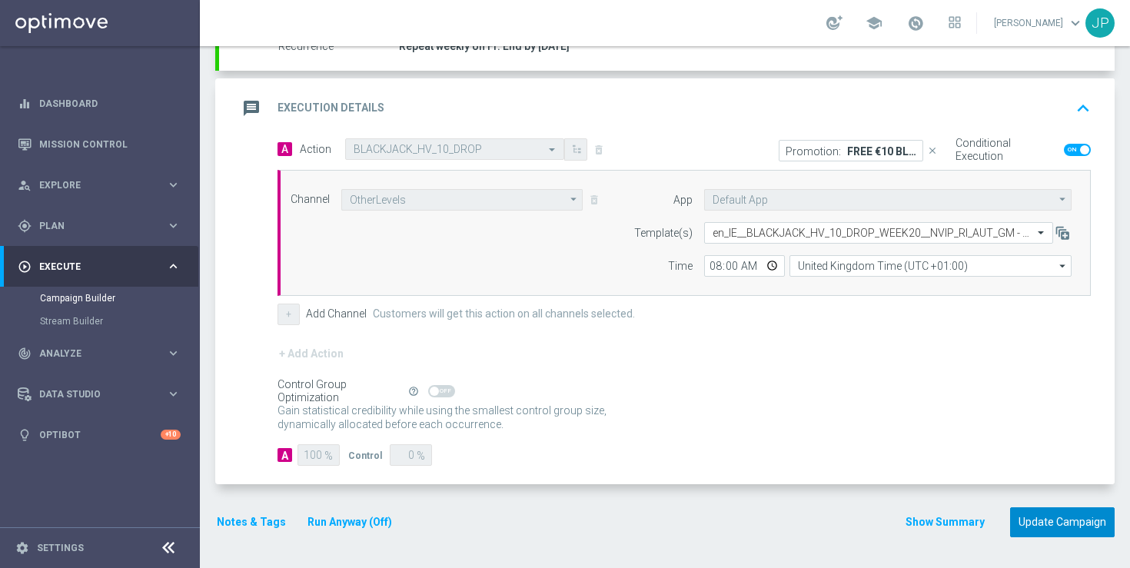
click at [1074, 520] on button "Update Campaign" at bounding box center [1062, 522] width 105 height 30
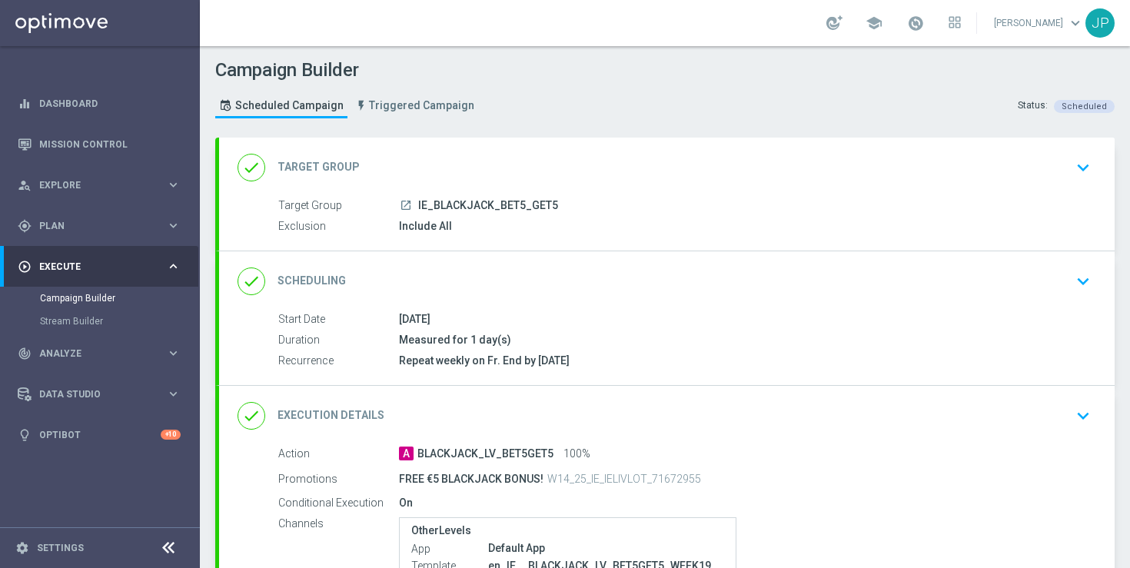
scroll to position [212, 0]
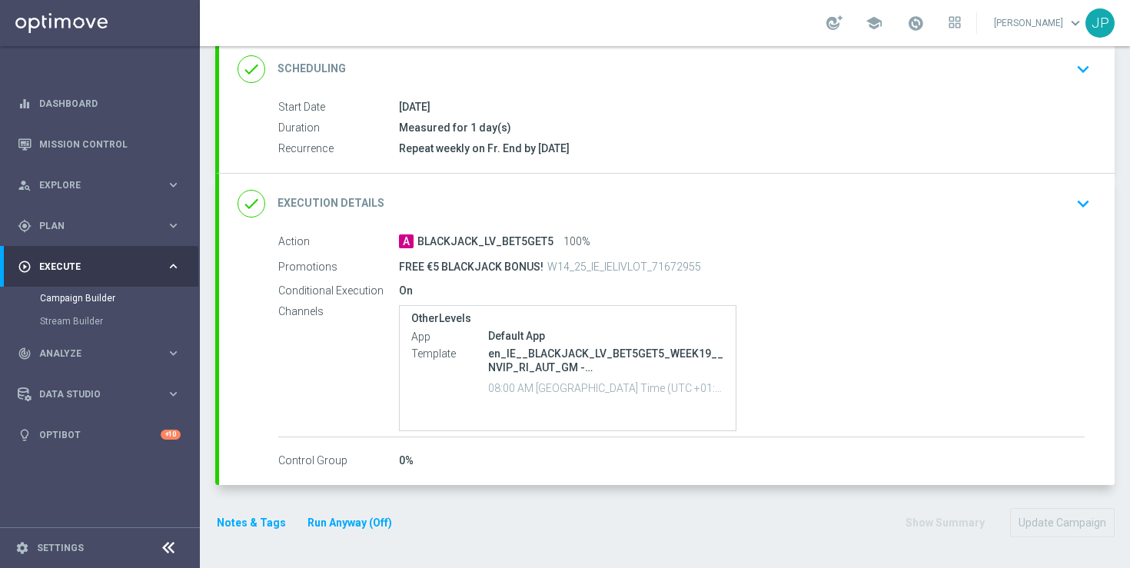
click at [1016, 204] on div "done Execution Details keyboard_arrow_down" at bounding box center [666, 203] width 859 height 29
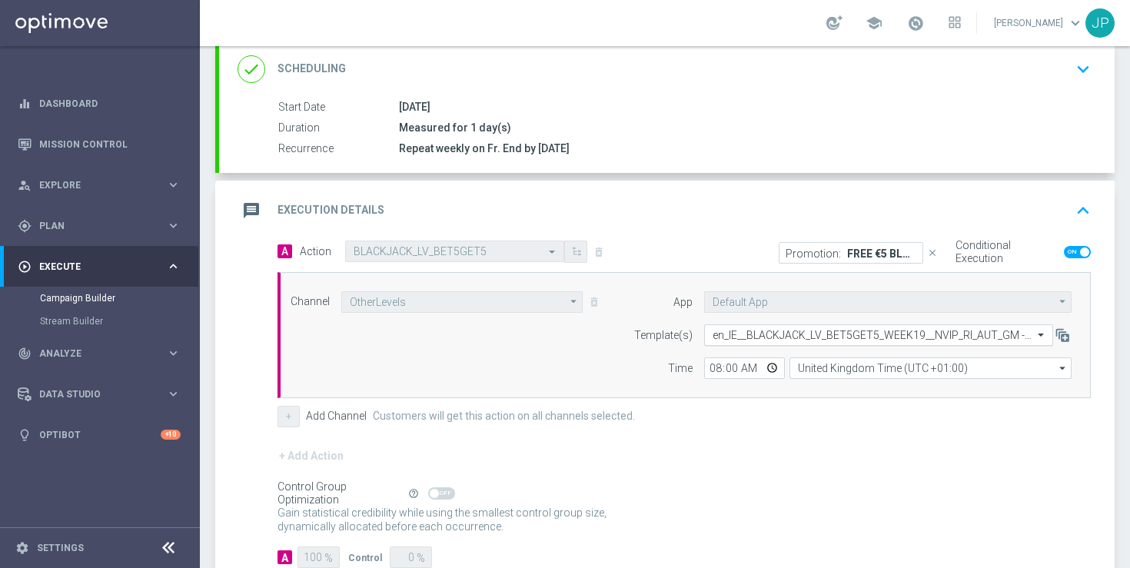
click at [892, 332] on input "text" at bounding box center [862, 335] width 301 height 13
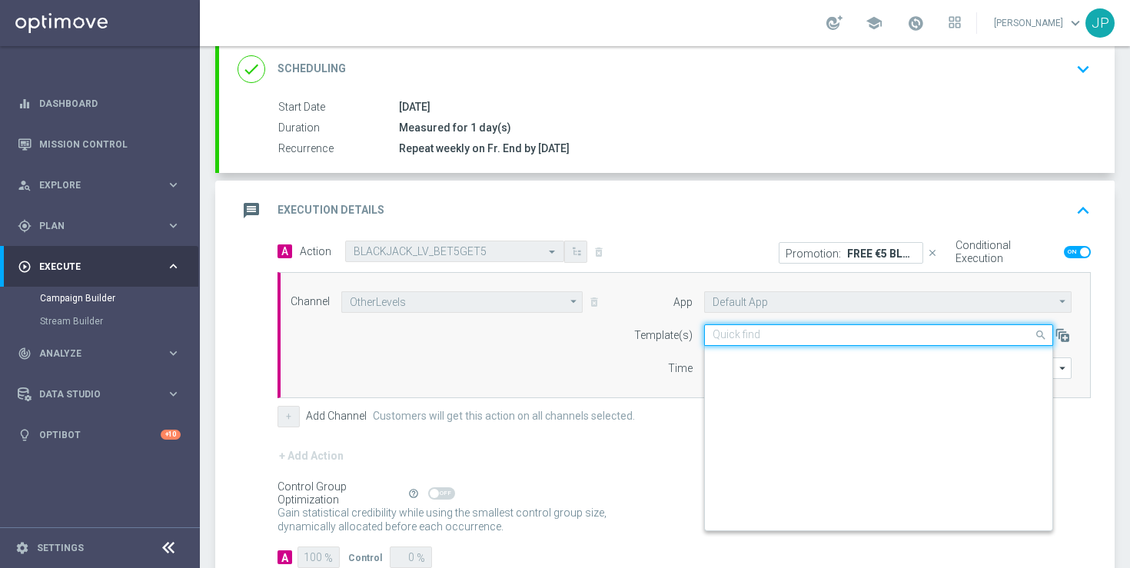
scroll to position [287572, 0]
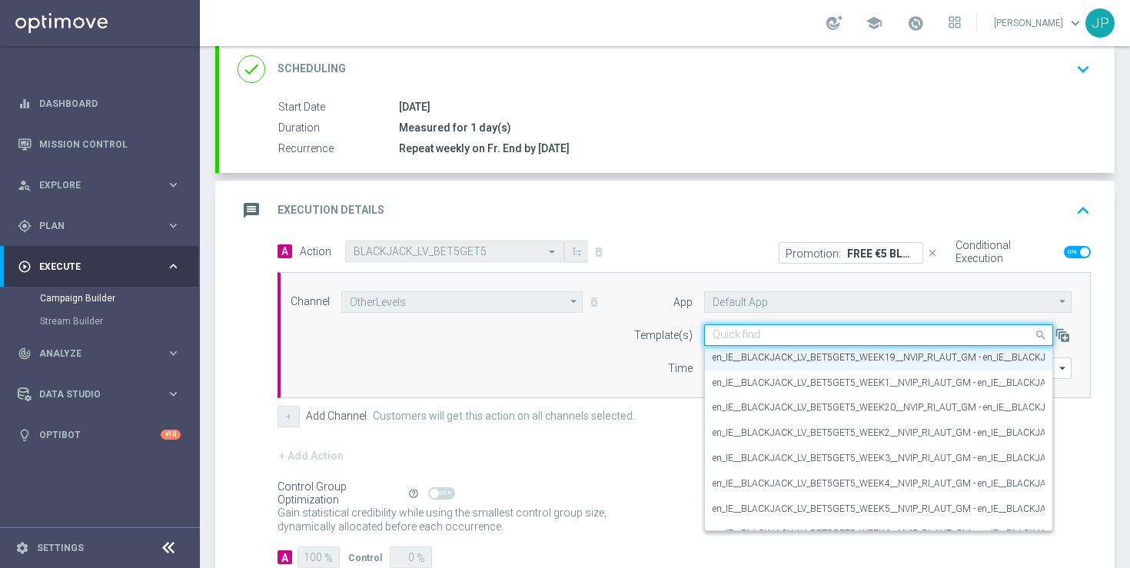
paste input "en_IE__BLACKJACK_LV_BET5GET5_WEEK20__NVIP_RI_AUT_GM"
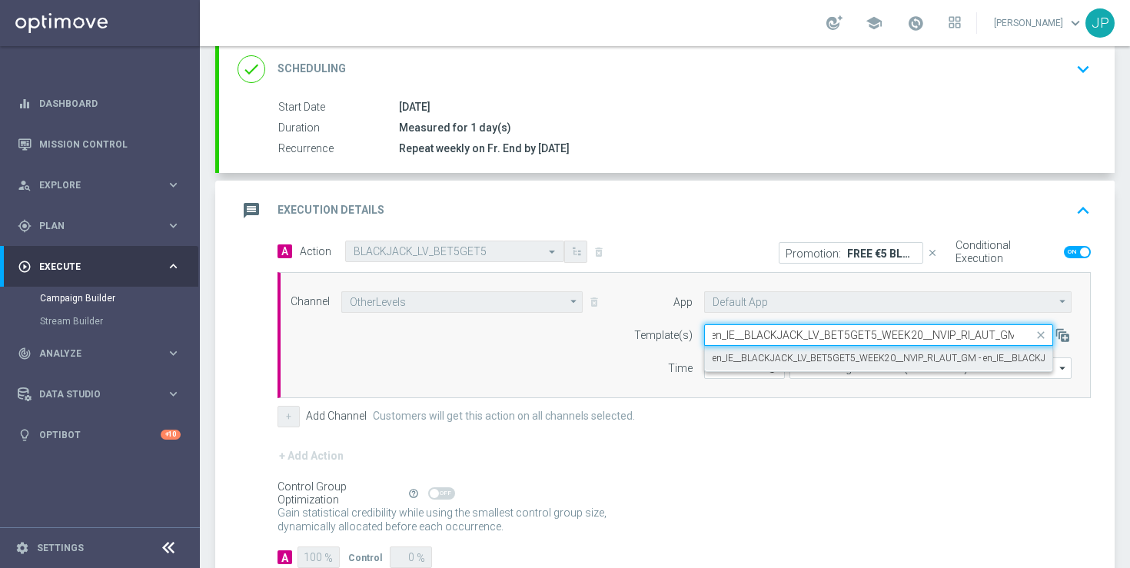
click at [892, 357] on label "en_IE__BLACKJACK_LV_BET5GET5_WEEK20__NVIP_RI_AUT_GM - en_IE__BLACKJACK_LV_BET5G…" at bounding box center [979, 358] width 534 height 13
type input "en_IE__BLACKJACK_LV_BET5GET5_WEEK20__NVIP_RI_AUT_GM"
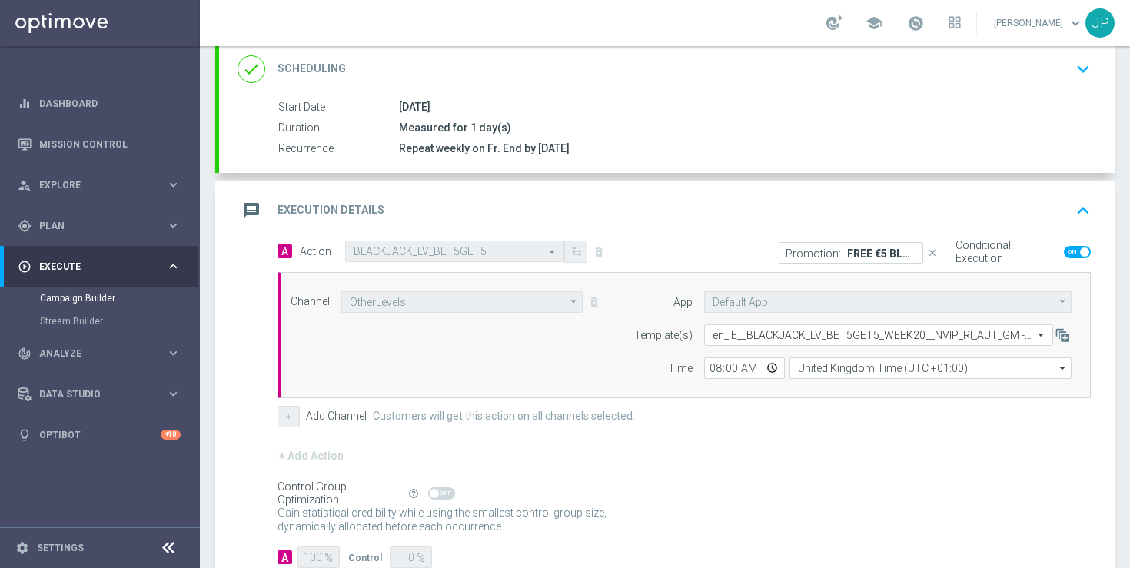
click at [917, 449] on div "+ Add Action" at bounding box center [683, 466] width 813 height 38
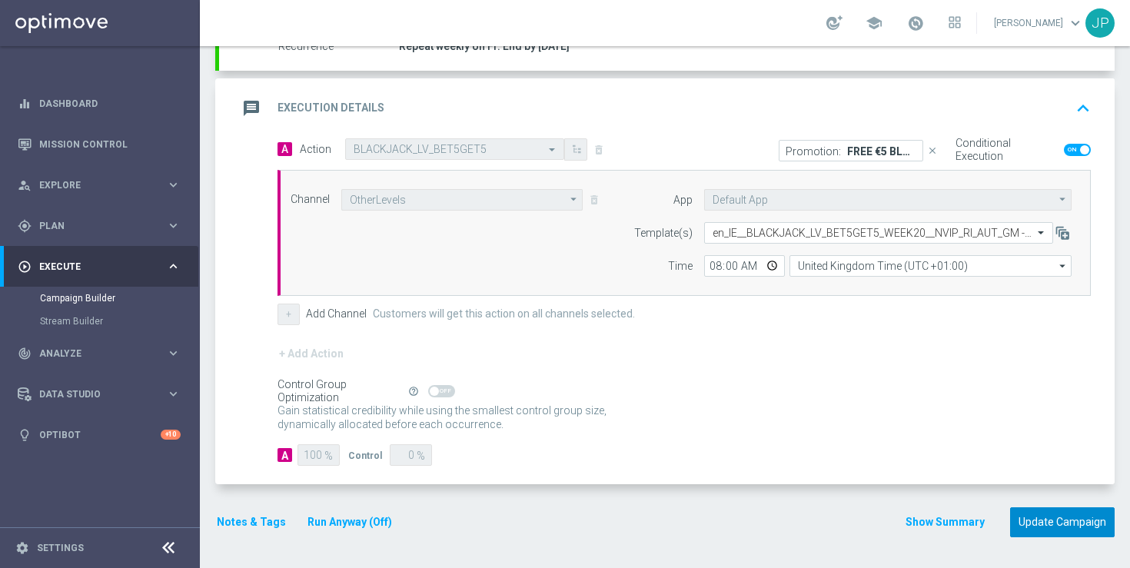
click at [1047, 530] on button "Update Campaign" at bounding box center [1062, 522] width 105 height 30
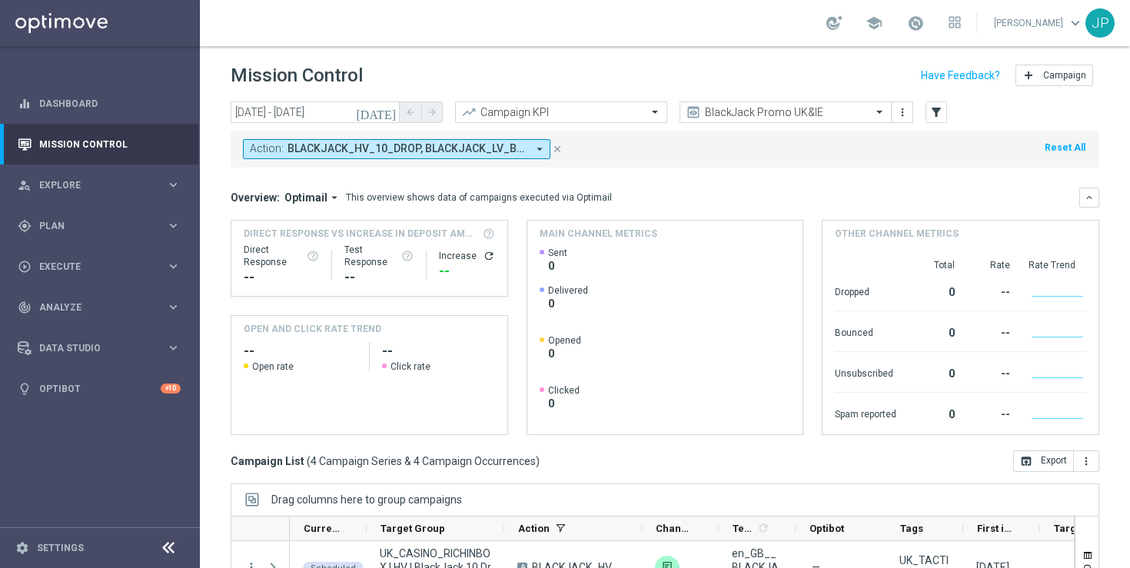
scroll to position [201, 0]
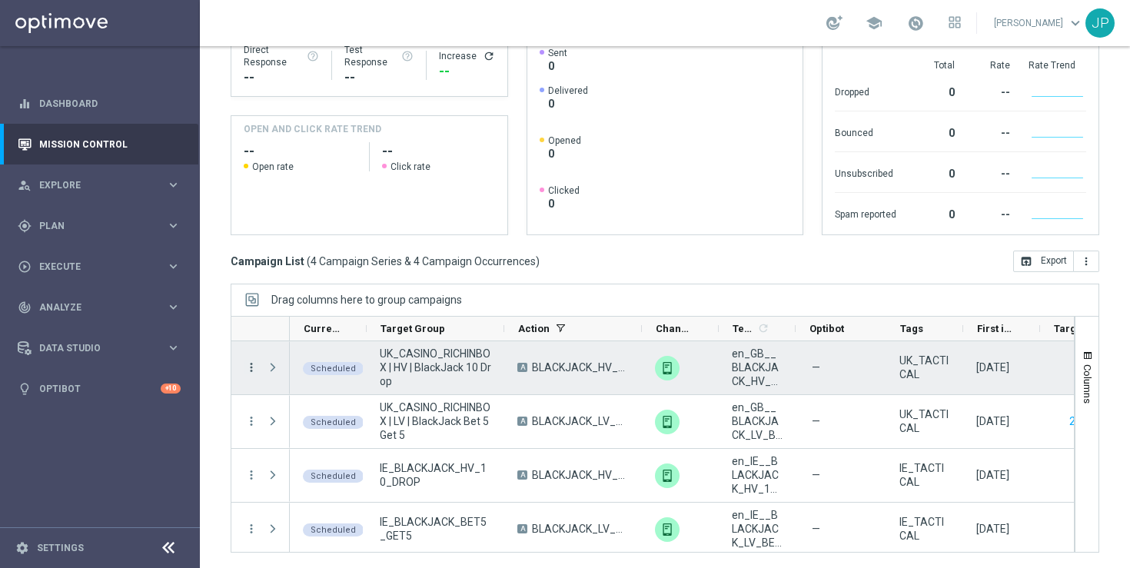
click at [250, 366] on icon "more_vert" at bounding box center [251, 367] width 14 height 14
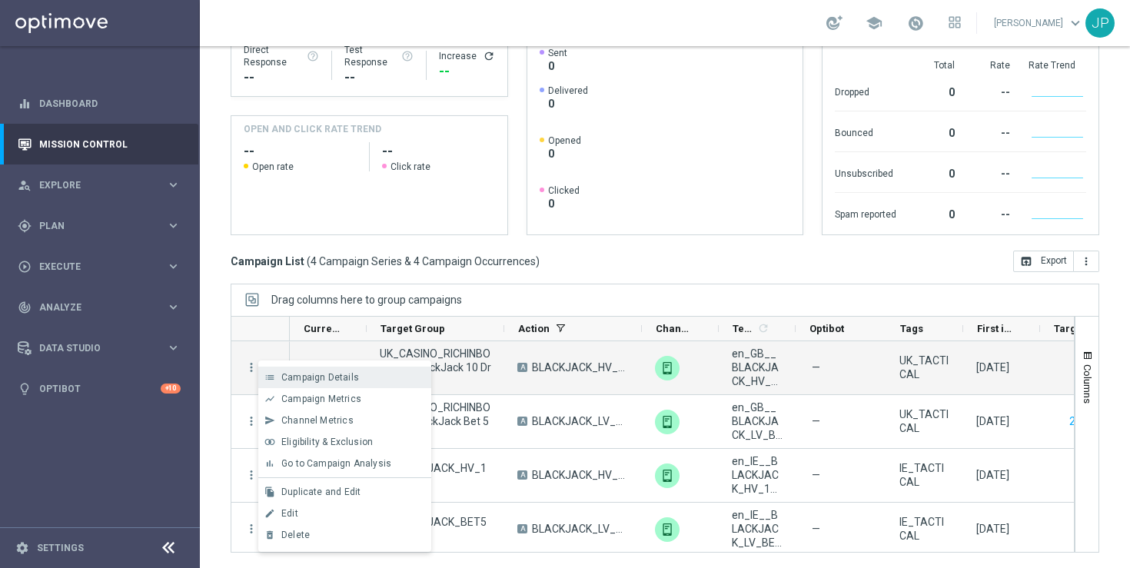
click at [294, 378] on span "Campaign Details" at bounding box center [320, 377] width 78 height 11
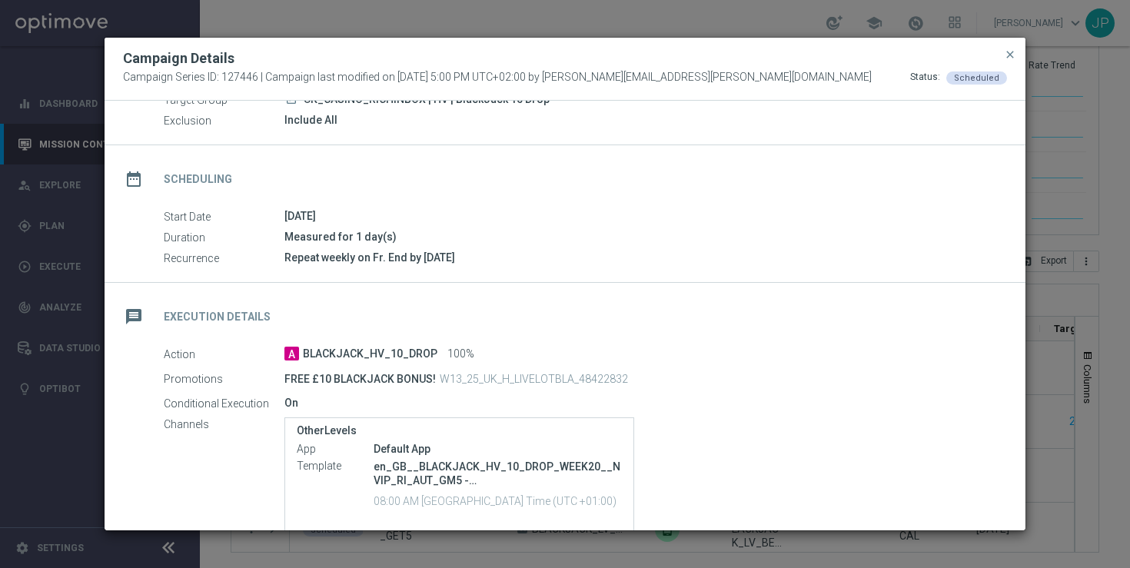
scroll to position [206, 0]
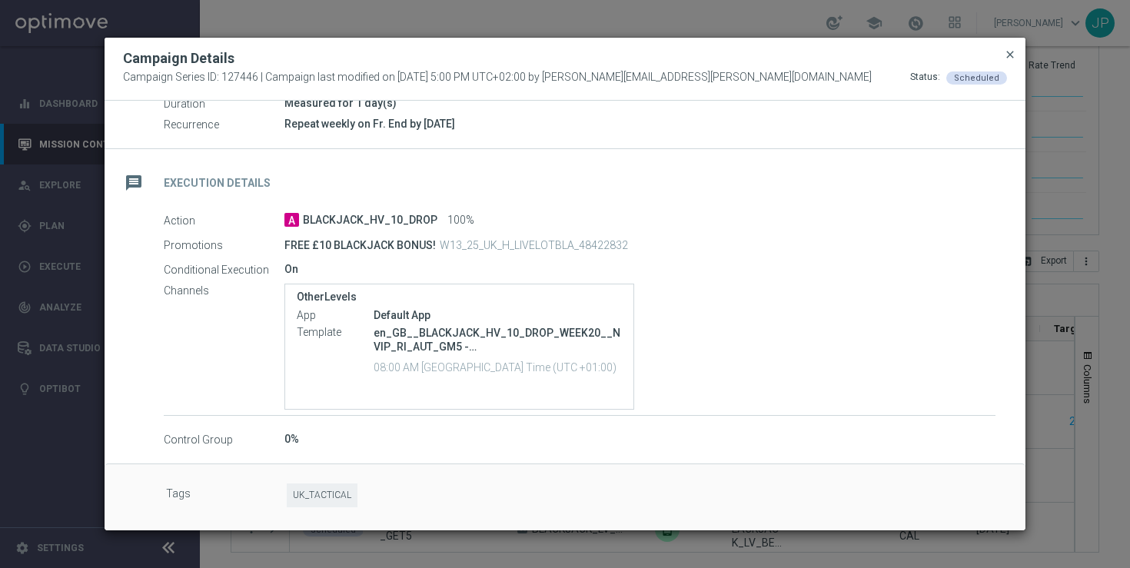
click at [1008, 53] on span "close" at bounding box center [1010, 54] width 12 height 12
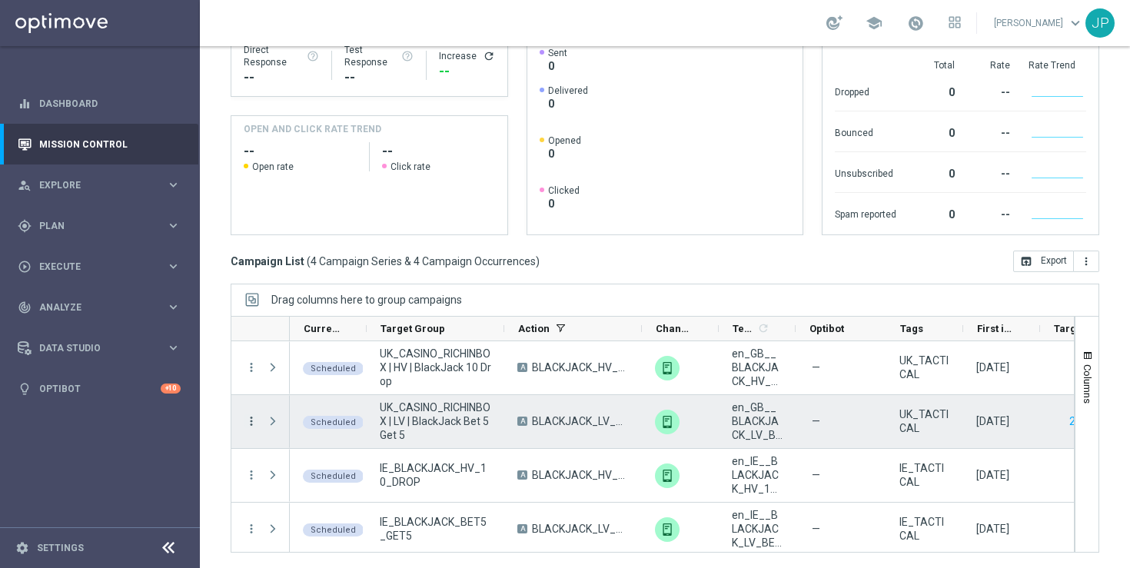
click at [254, 417] on icon "more_vert" at bounding box center [251, 421] width 14 height 14
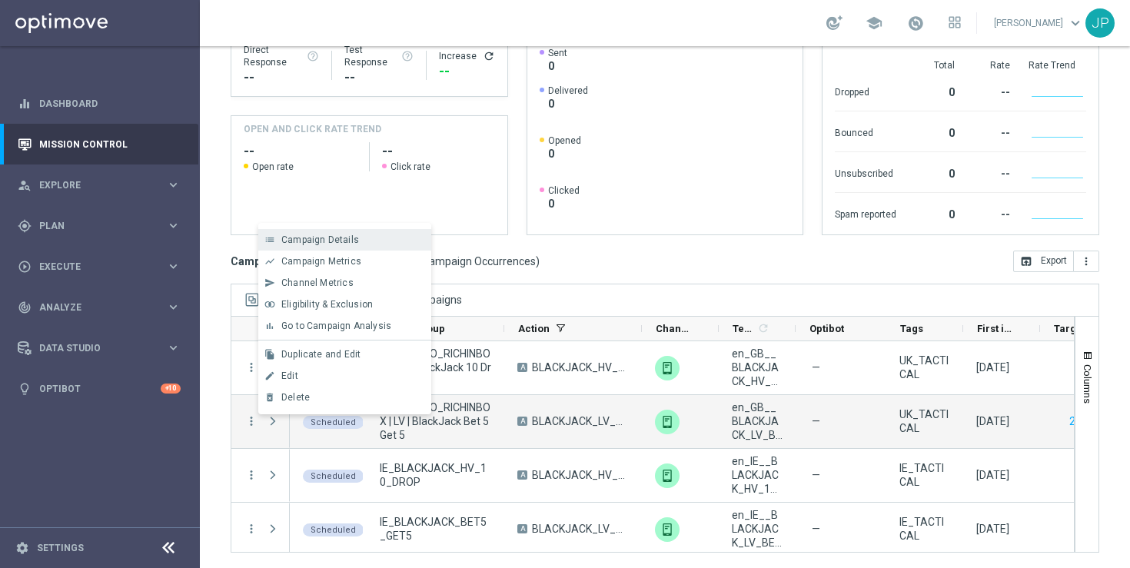
click at [361, 244] on div "Campaign Details" at bounding box center [352, 239] width 143 height 11
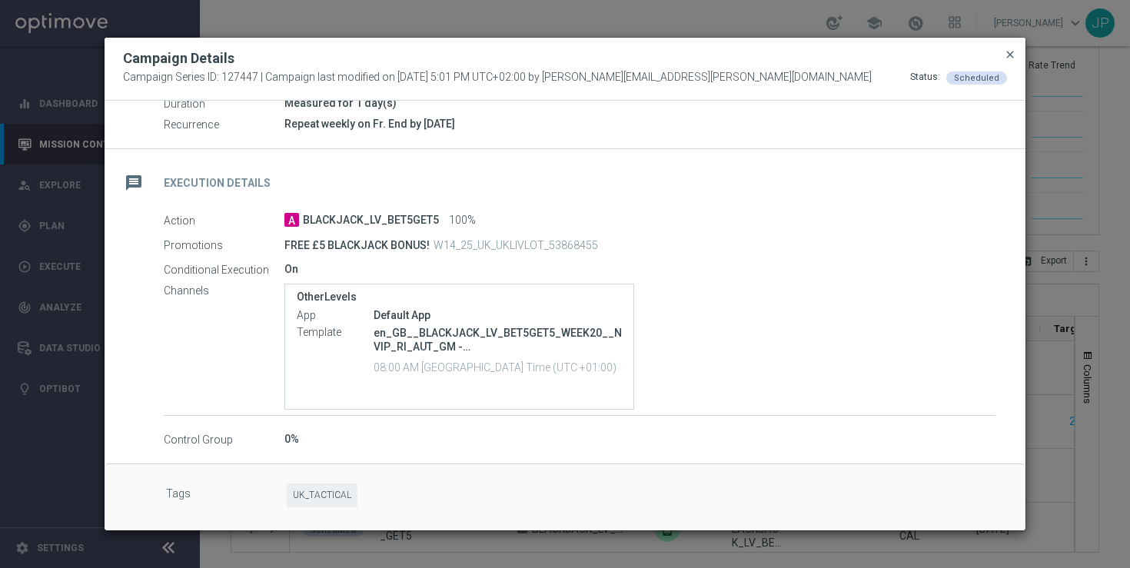
click at [1013, 55] on span "close" at bounding box center [1010, 54] width 12 height 12
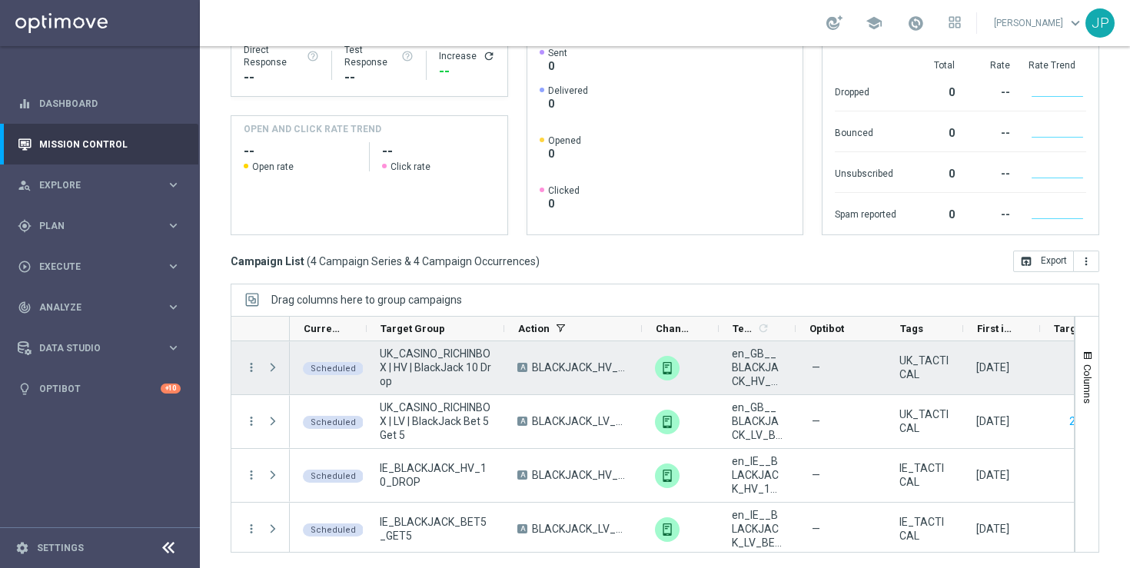
scroll to position [5, 0]
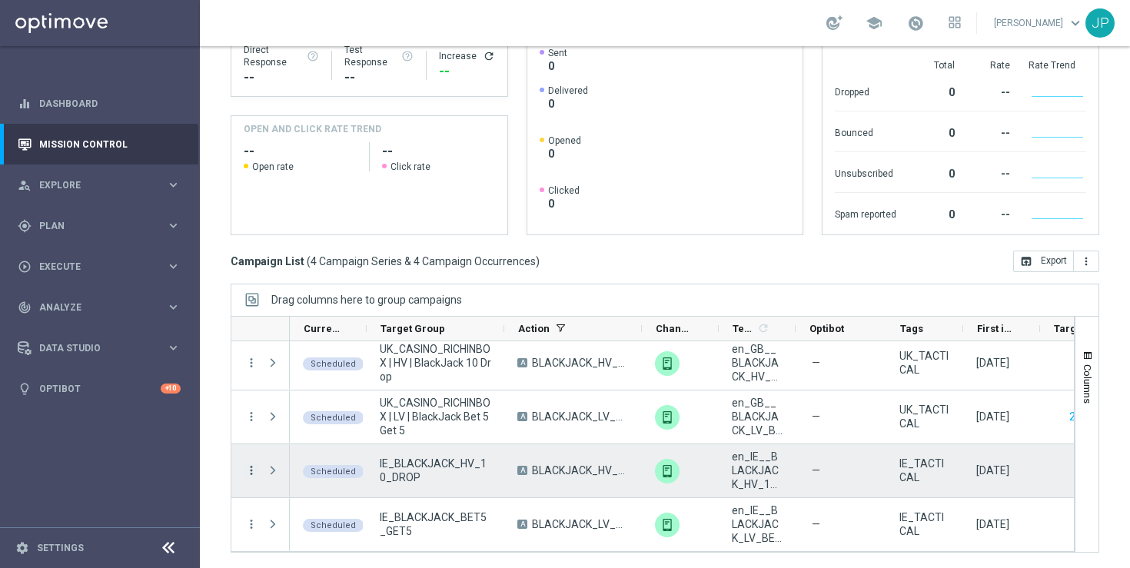
click at [251, 469] on icon "more_vert" at bounding box center [251, 470] width 14 height 14
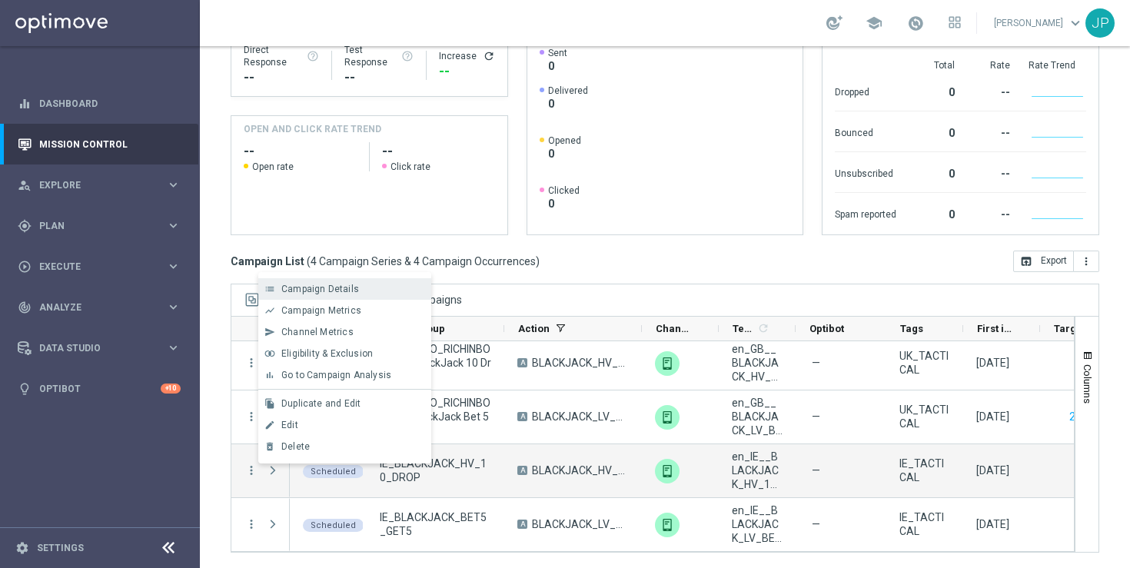
click at [390, 291] on div "Campaign Details" at bounding box center [352, 289] width 143 height 11
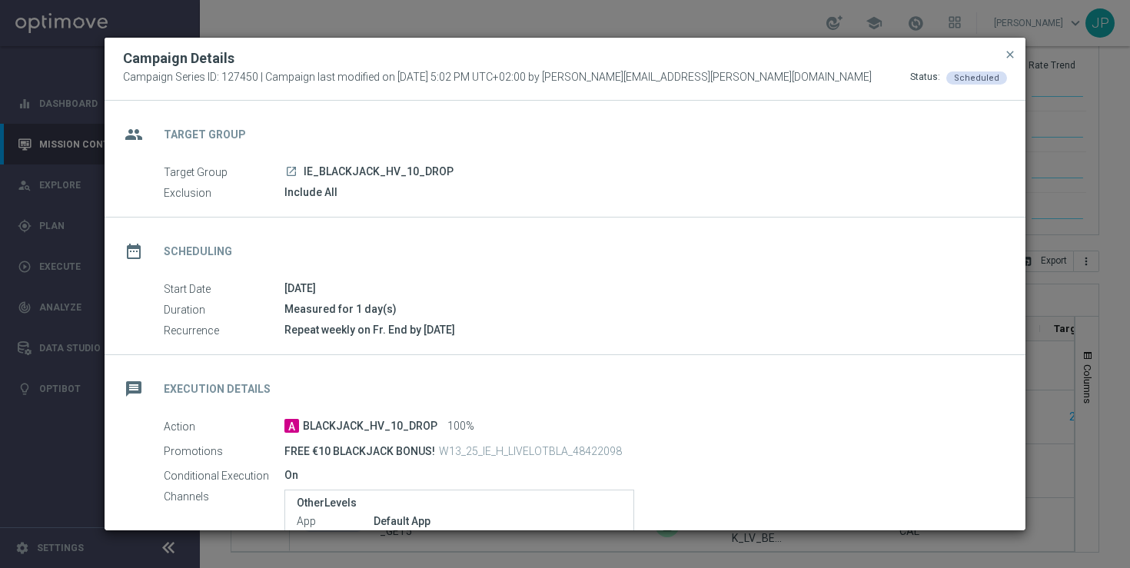
scroll to position [206, 0]
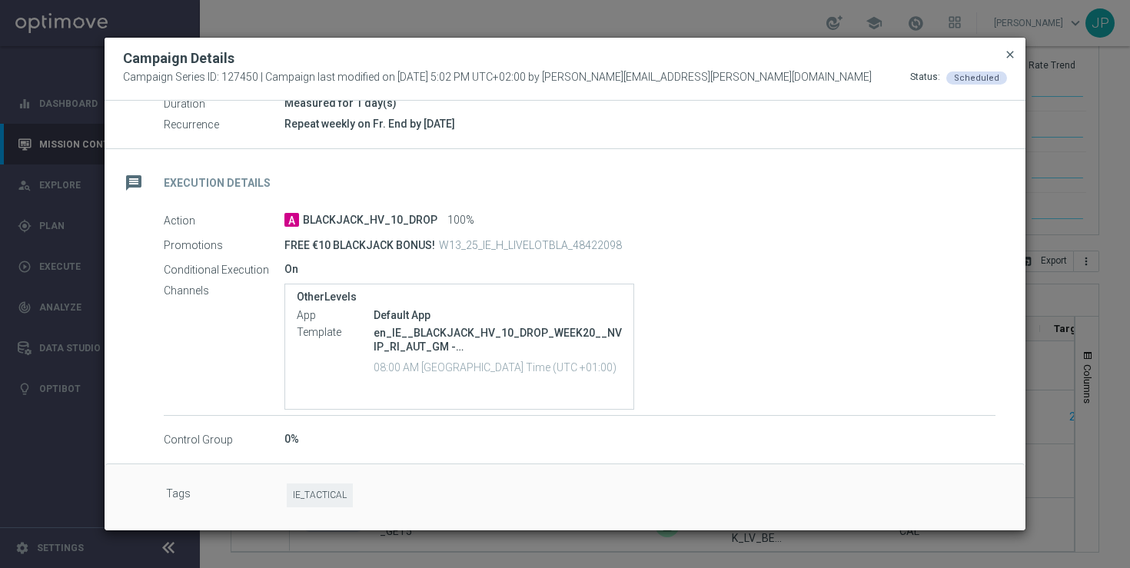
click at [1008, 48] on span "close" at bounding box center [1010, 54] width 12 height 12
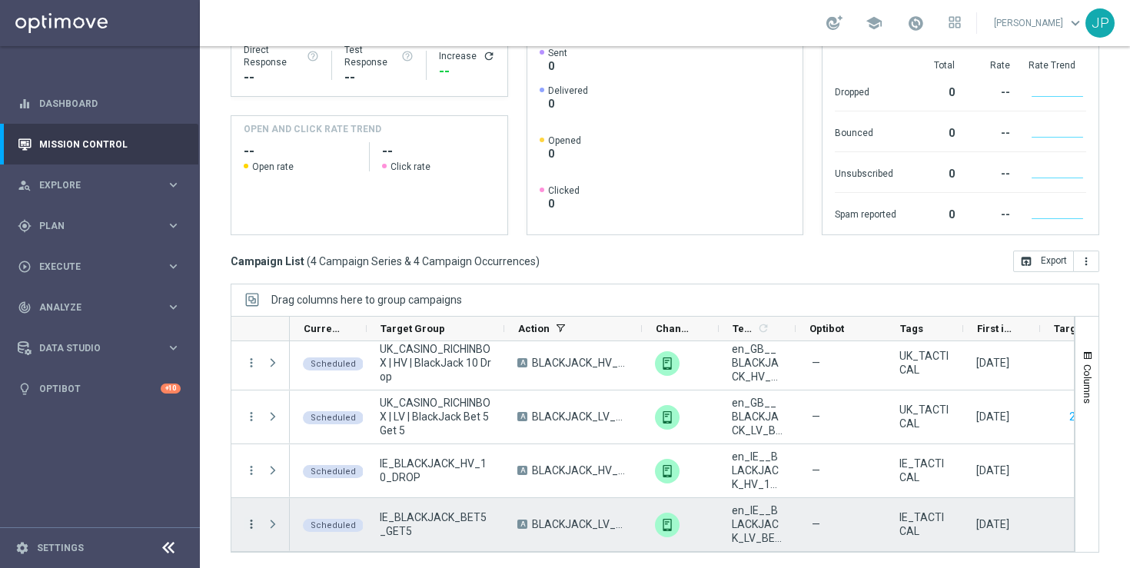
click at [251, 520] on icon "more_vert" at bounding box center [251, 524] width 14 height 14
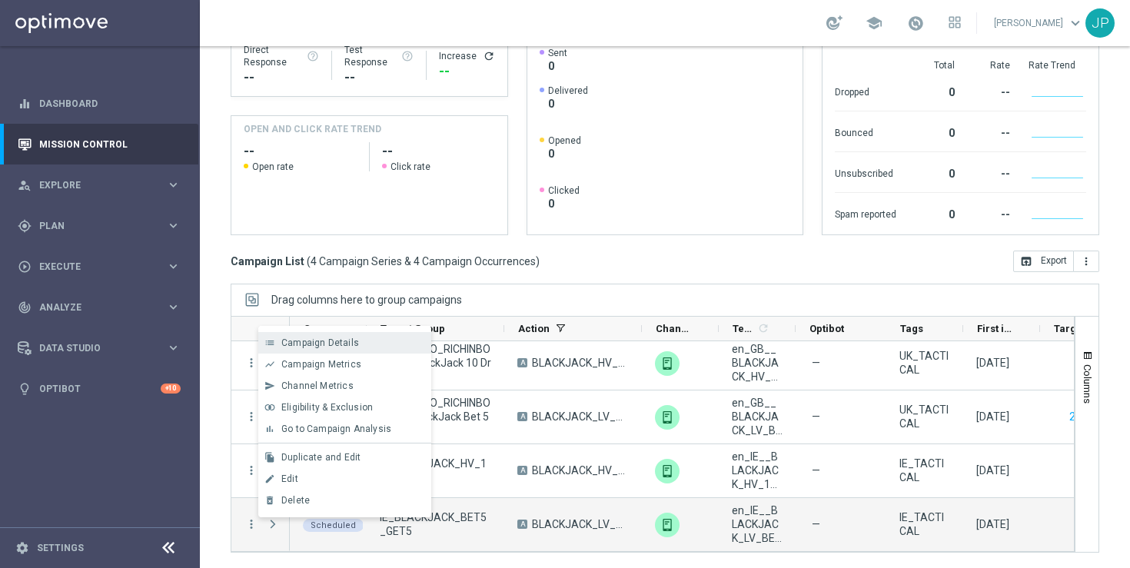
click at [396, 338] on div "Campaign Details" at bounding box center [352, 342] width 143 height 11
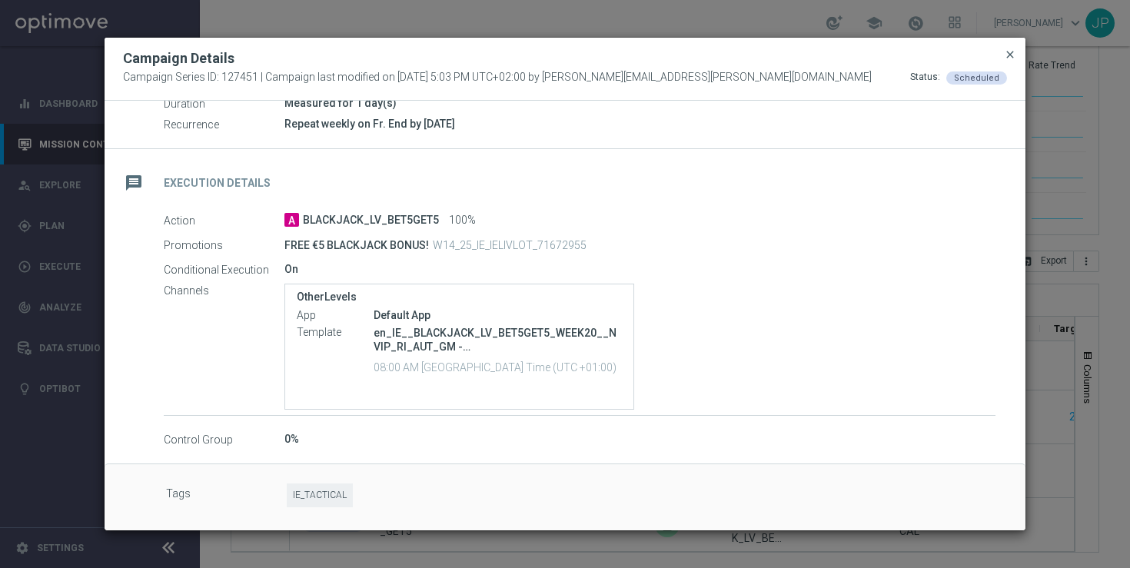
click at [1011, 53] on span "close" at bounding box center [1010, 54] width 12 height 12
